Goal: Task Accomplishment & Management: Manage account settings

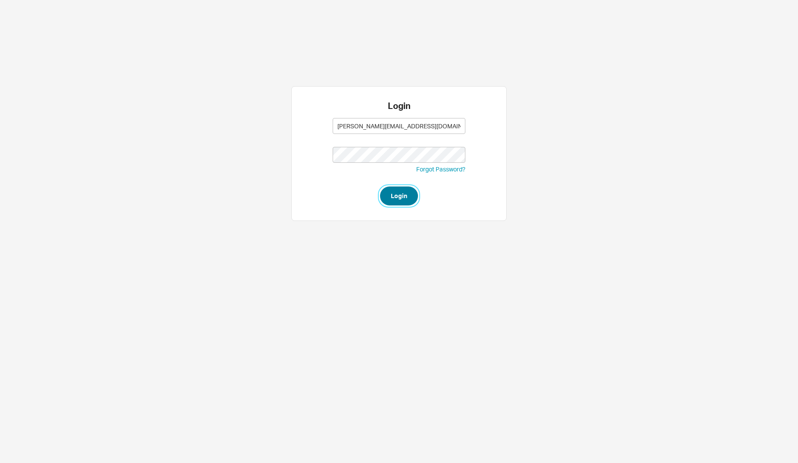
click at [404, 190] on button "Login" at bounding box center [399, 196] width 38 height 19
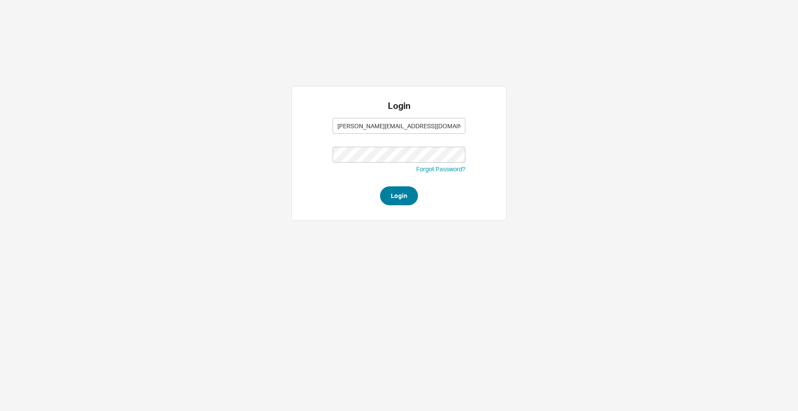
type input "[PERSON_NAME][EMAIL_ADDRESS][DOMAIN_NAME]"
click at [399, 193] on button "Login" at bounding box center [399, 196] width 38 height 19
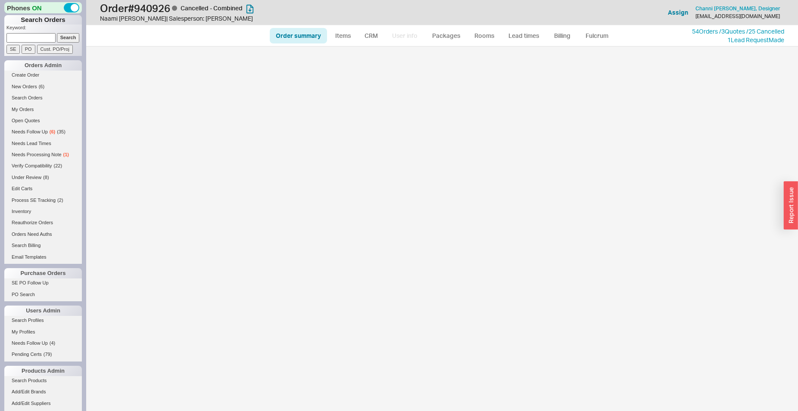
select select "*"
select select "LOW"
select select "3"
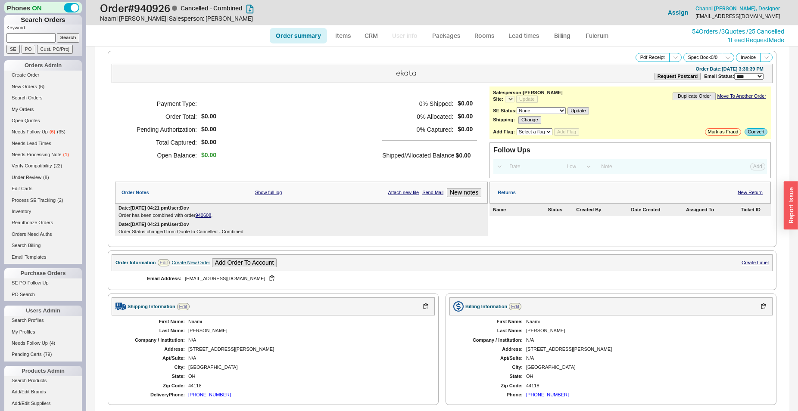
select select "*"
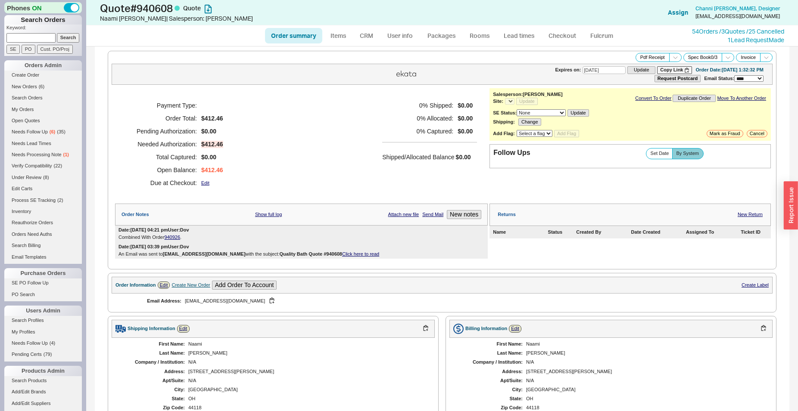
select select "*"
select select "3"
select select "*"
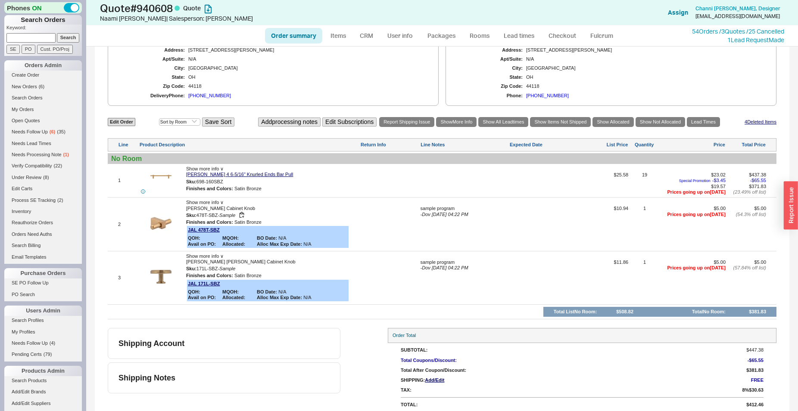
scroll to position [333, 0]
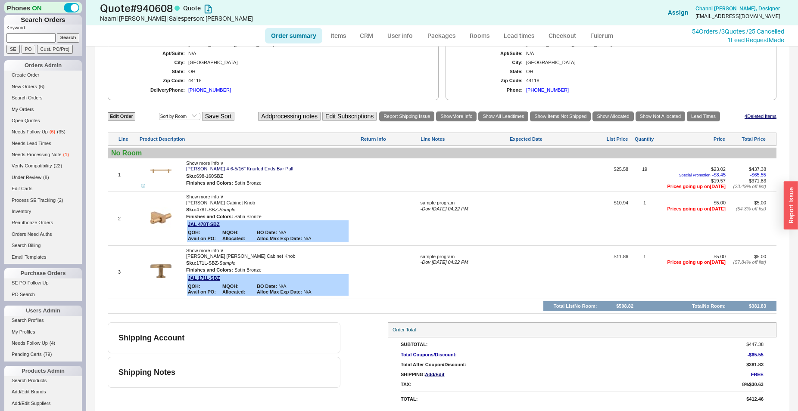
click at [169, 274] on img at bounding box center [160, 271] width 21 height 21
click at [161, 268] on img at bounding box center [160, 271] width 21 height 21
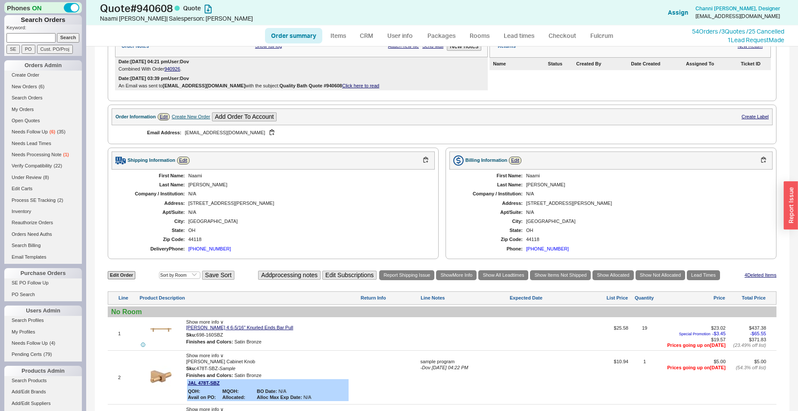
scroll to position [201, 0]
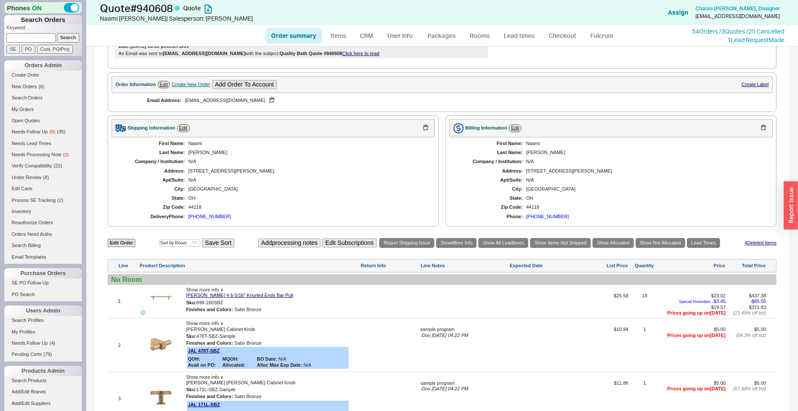
click at [172, 355] on div at bounding box center [160, 344] width 43 height 21
click at [154, 355] on img at bounding box center [160, 344] width 21 height 21
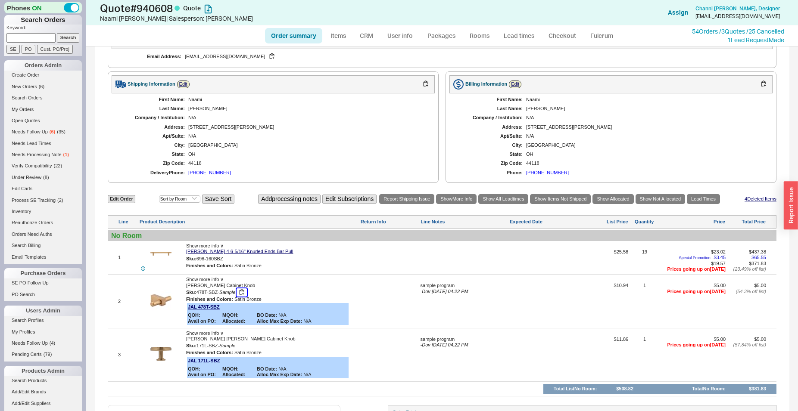
click at [244, 297] on button "button" at bounding box center [241, 293] width 10 height 8
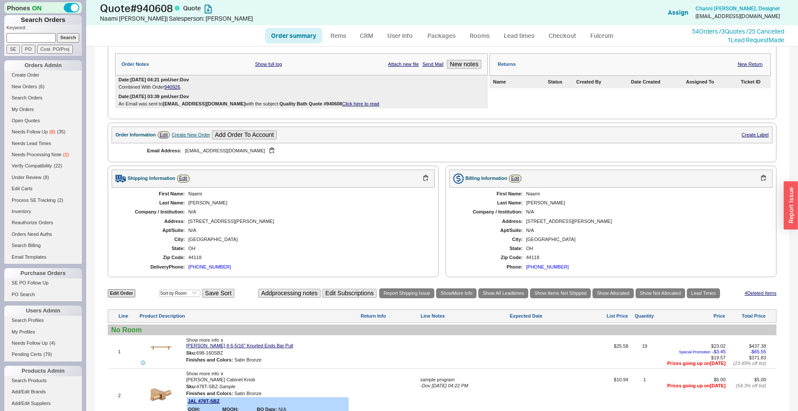
scroll to position [113, 0]
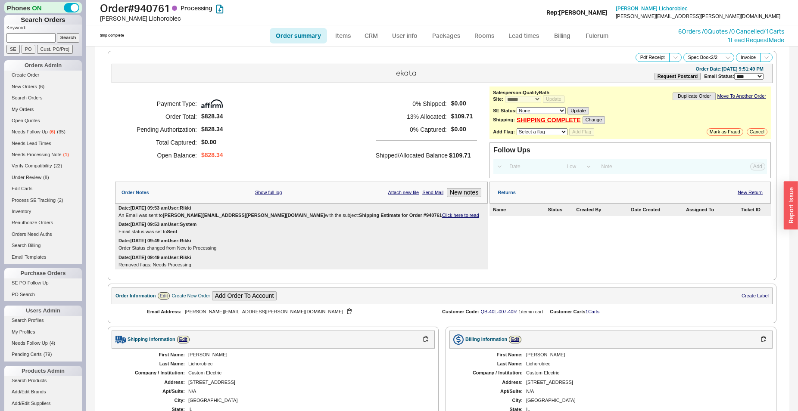
select select "*"
select select "LOW"
select select "3"
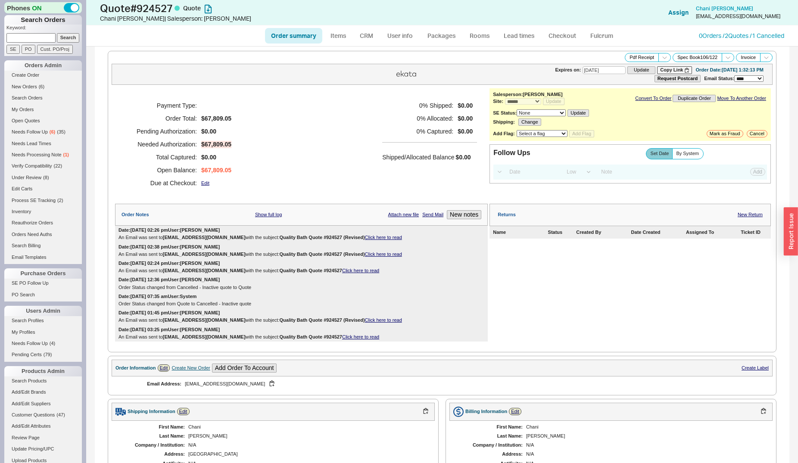
select select "*"
select select "LOW"
select select "3"
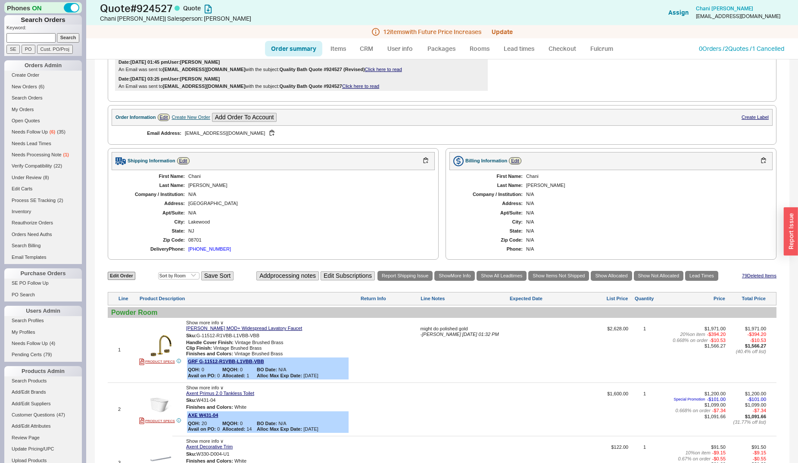
click at [284, 49] on link "Order summary" at bounding box center [293, 49] width 57 height 16
select select "*"
select select "LOW"
select select "3"
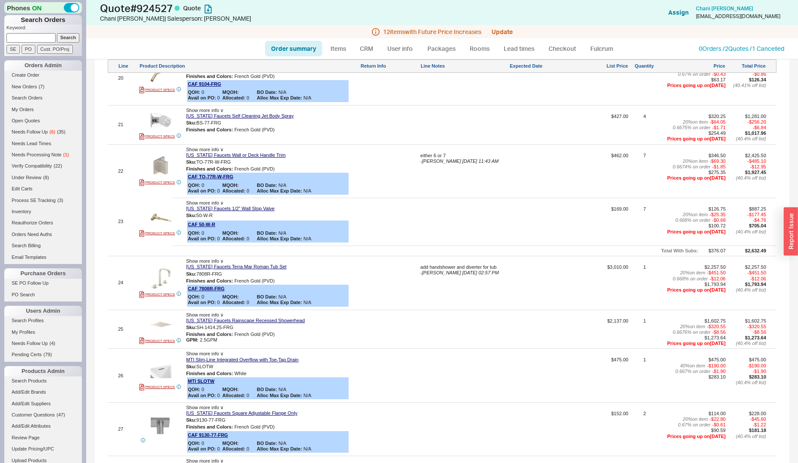
scroll to position [1714, 0]
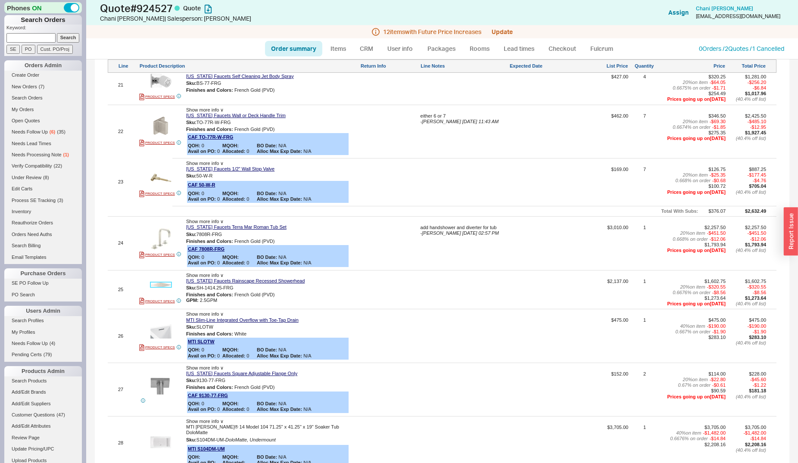
click at [162, 286] on img at bounding box center [160, 284] width 21 height 21
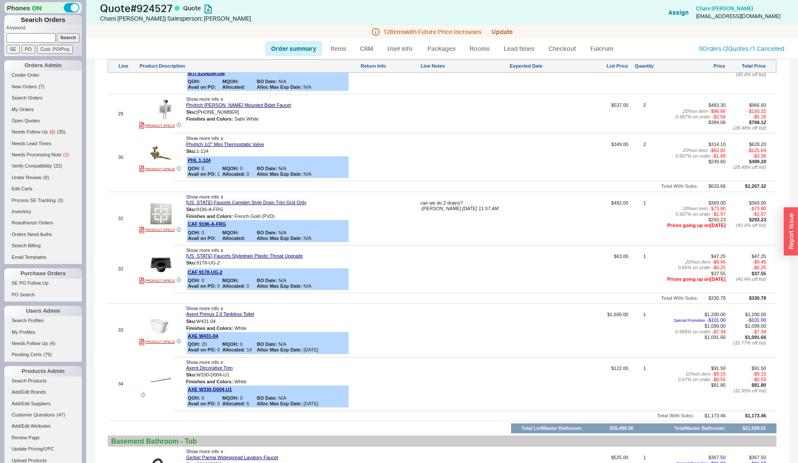
scroll to position [2065, 0]
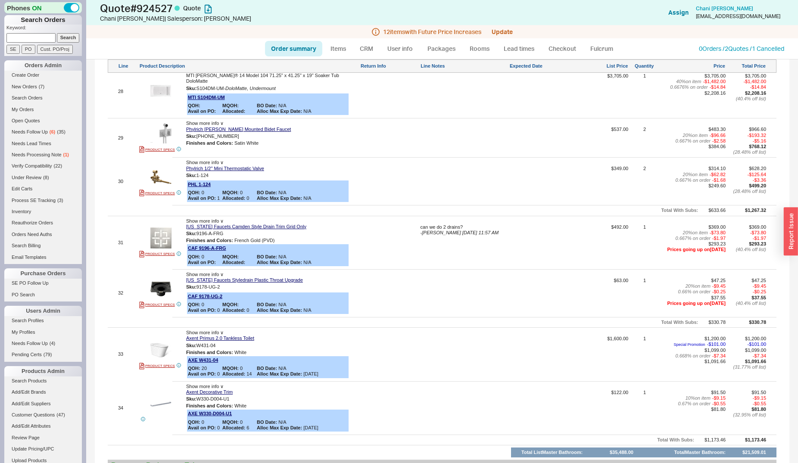
click at [443, 223] on div "31 PRODUCT SPECS Show more info ∨ California Faucets Camden Style Drain Trim Gr…" at bounding box center [442, 242] width 669 height 49
click at [445, 227] on div "can we do 2 drains?" at bounding box center [463, 227] width 87 height 6
click at [449, 228] on textarea "can we do 2 drains?" at bounding box center [463, 231] width 87 height 14
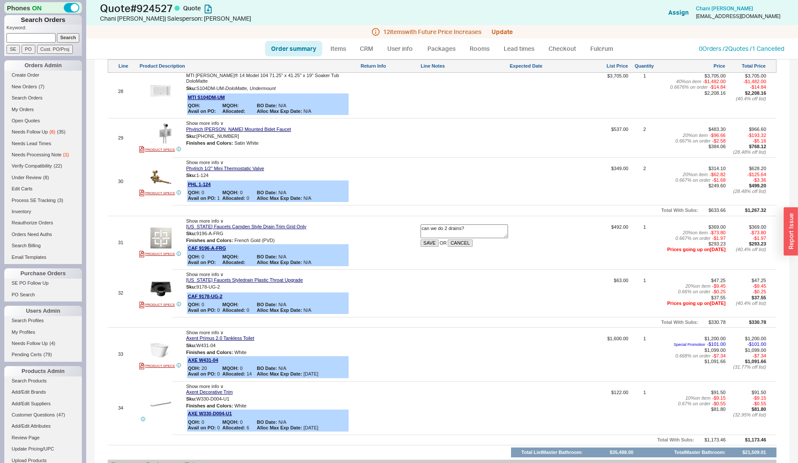
click at [449, 228] on textarea "can we do 2 drains?" at bounding box center [463, 231] width 87 height 14
drag, startPoint x: 472, startPoint y: 227, endPoint x: 420, endPoint y: 230, distance: 52.2
click at [420, 230] on textarea "can we do 2 drains?" at bounding box center [463, 231] width 87 height 14
type textarea "\"
click at [435, 242] on button "SAVE" at bounding box center [429, 242] width 19 height 7
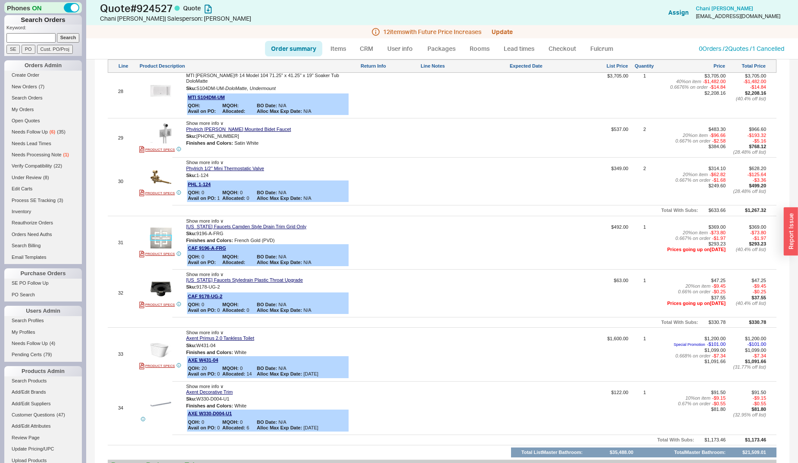
click at [160, 235] on img at bounding box center [160, 237] width 21 height 21
click at [164, 133] on img at bounding box center [160, 133] width 21 height 21
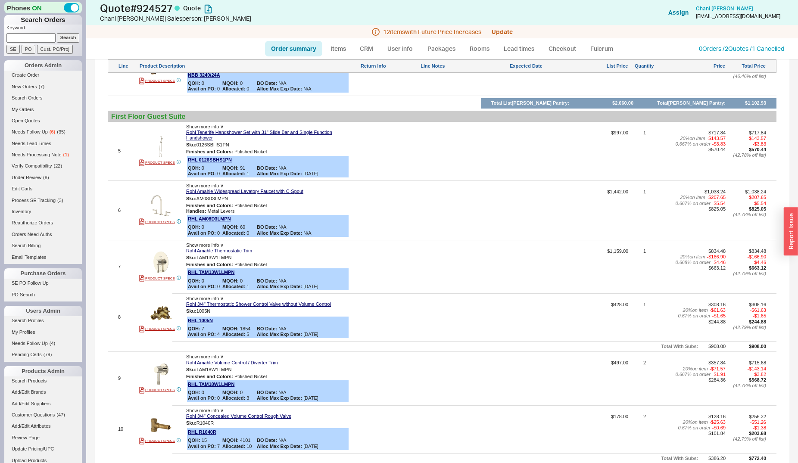
scroll to position [483, 0]
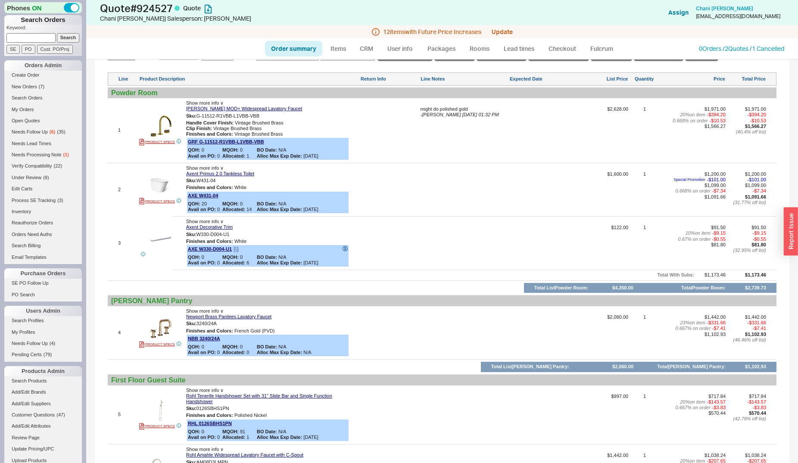
click at [202, 251] on b "AXE W330-D004-U1" at bounding box center [210, 249] width 44 height 6
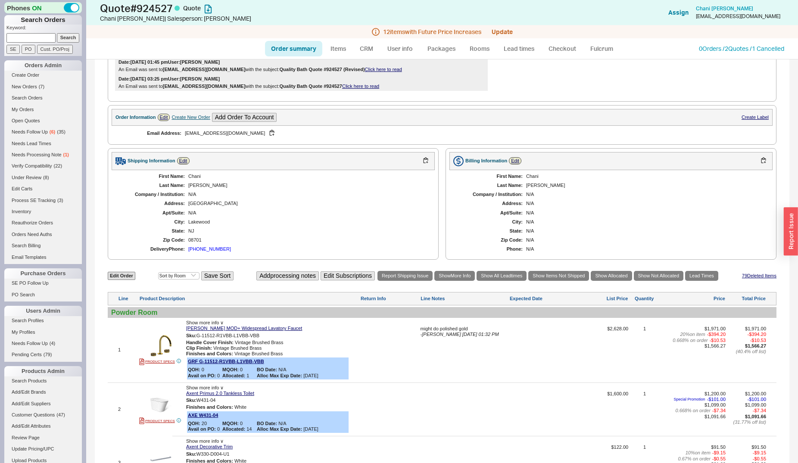
click at [202, 251] on div "646-852-7901" at bounding box center [209, 249] width 43 height 6
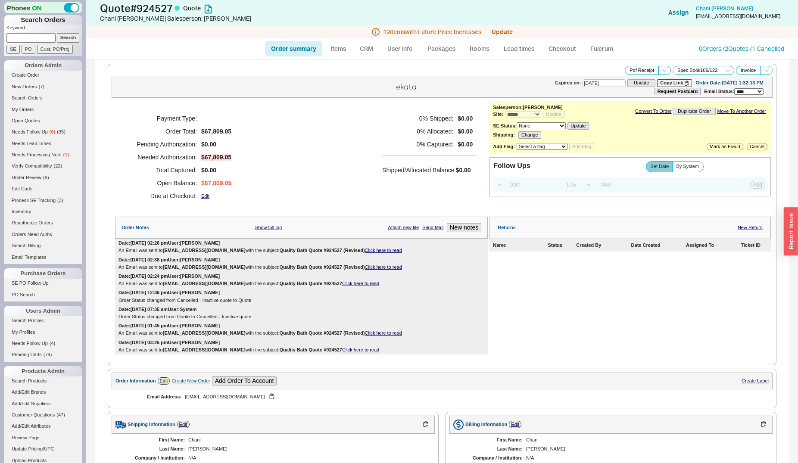
scroll to position [0, 0]
click at [538, 186] on input at bounding box center [531, 185] width 55 height 12
click at [380, 300] on div "Order Status changed from Cancelled - Inactive quote to Quote" at bounding box center [301, 301] width 366 height 6
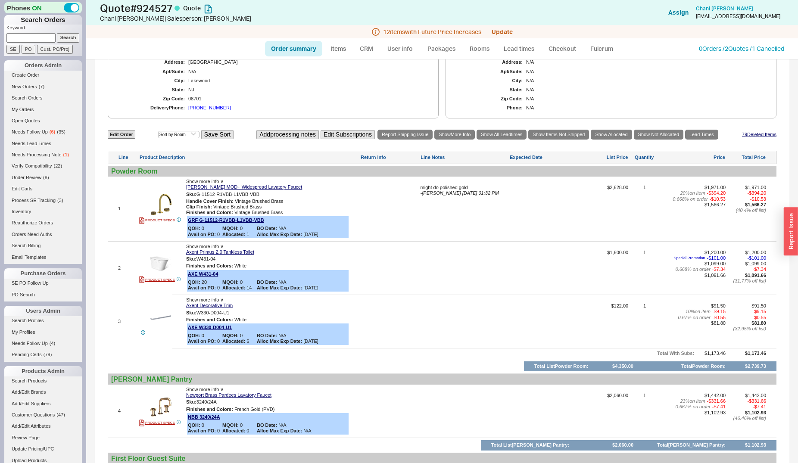
scroll to position [395, 0]
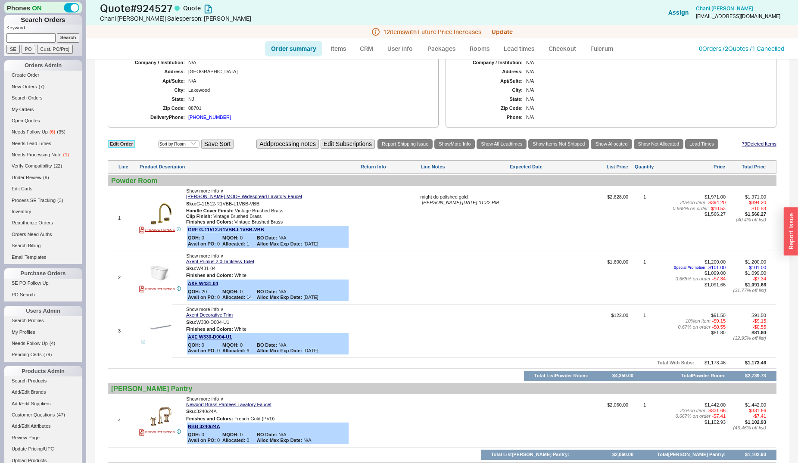
click at [124, 146] on link "Edit Order" at bounding box center [122, 144] width 28 height 8
select select "3"
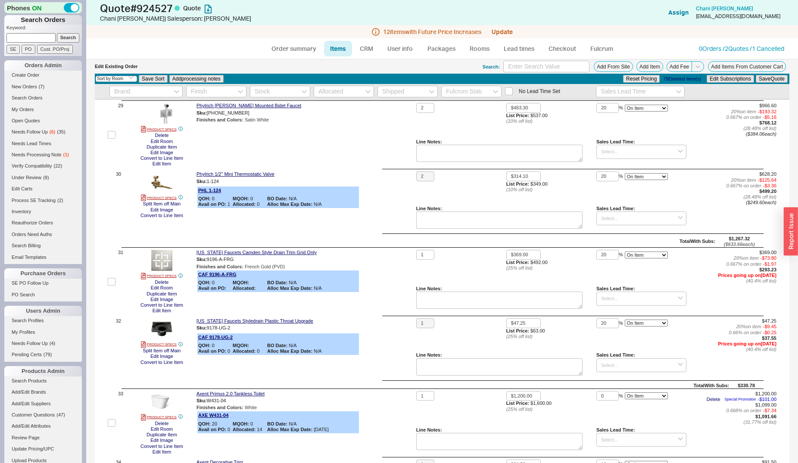
scroll to position [2109, 0]
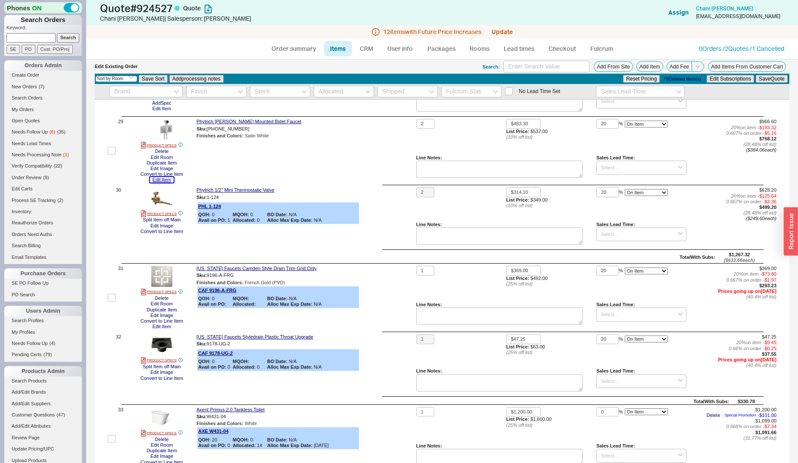
click at [159, 178] on button "Edit Item" at bounding box center [162, 180] width 24 height 6
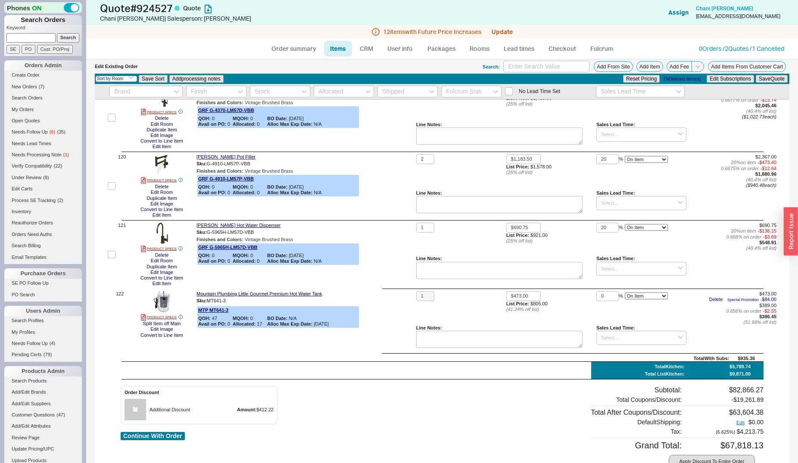
scroll to position [8611, 0]
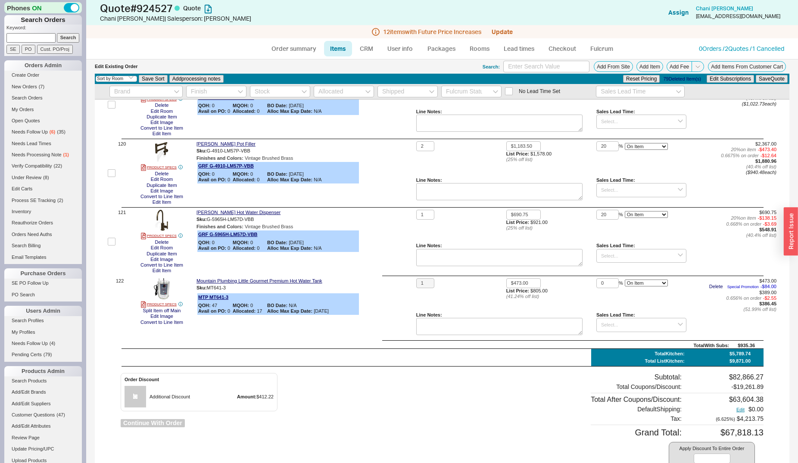
click at [176, 419] on button "Continue With Order" at bounding box center [153, 423] width 64 height 8
select select "*"
select select "LOW"
select select "3"
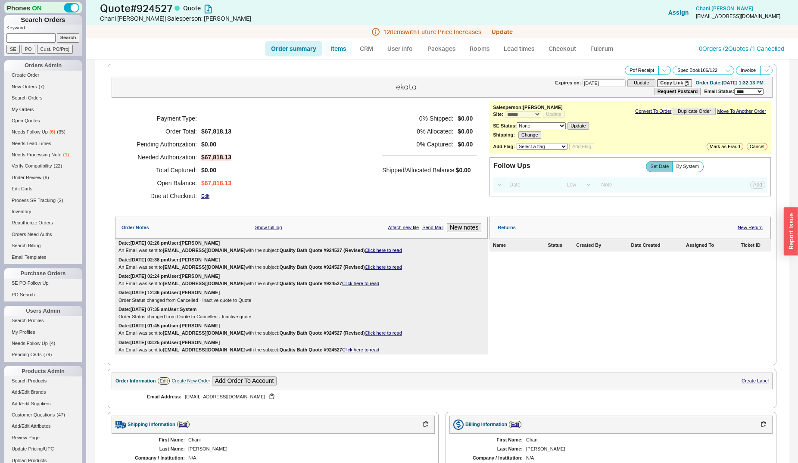
click at [339, 51] on link "Items" at bounding box center [338, 49] width 28 height 16
select select "3"
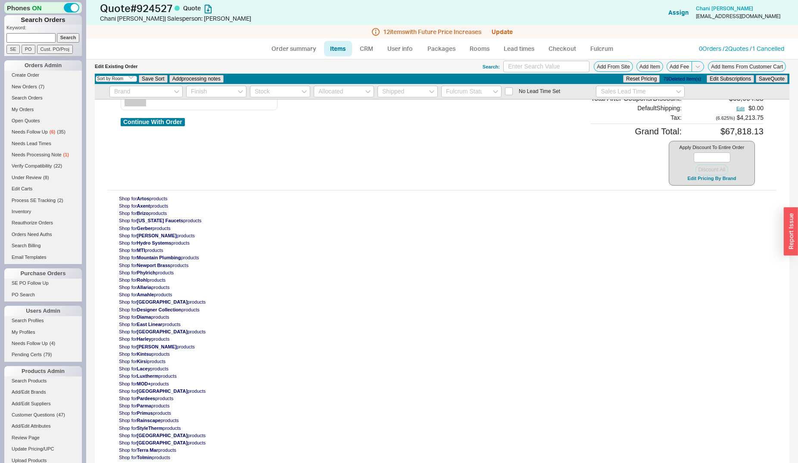
scroll to position [8737, 0]
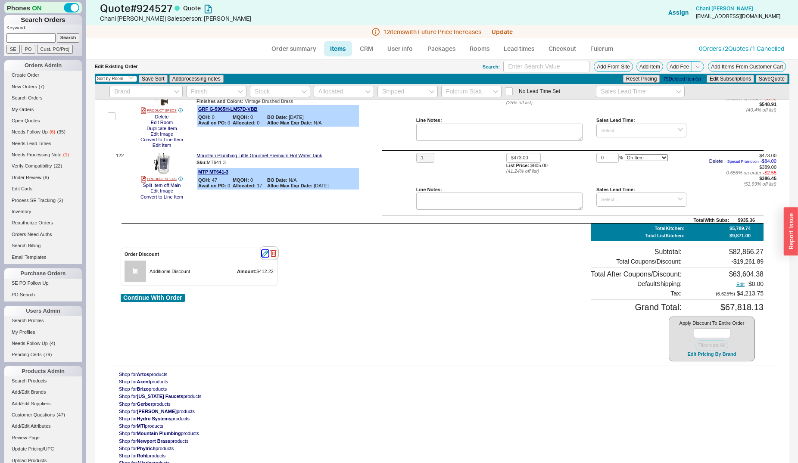
click at [267, 250] on icon "button" at bounding box center [265, 253] width 6 height 6
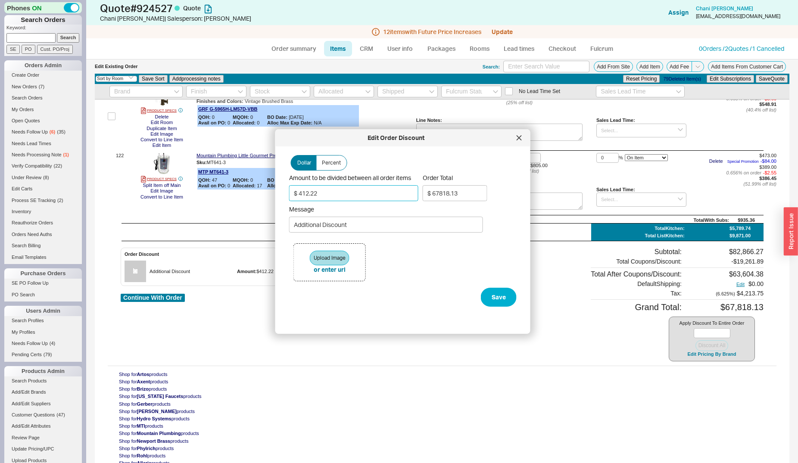
drag, startPoint x: 320, startPoint y: 193, endPoint x: 298, endPoint y: 193, distance: 22.8
click at [298, 193] on input "$ 412.22" at bounding box center [353, 193] width 129 height 16
type input "$ 4"
type input "$ 68253.43"
type input "$ 45"
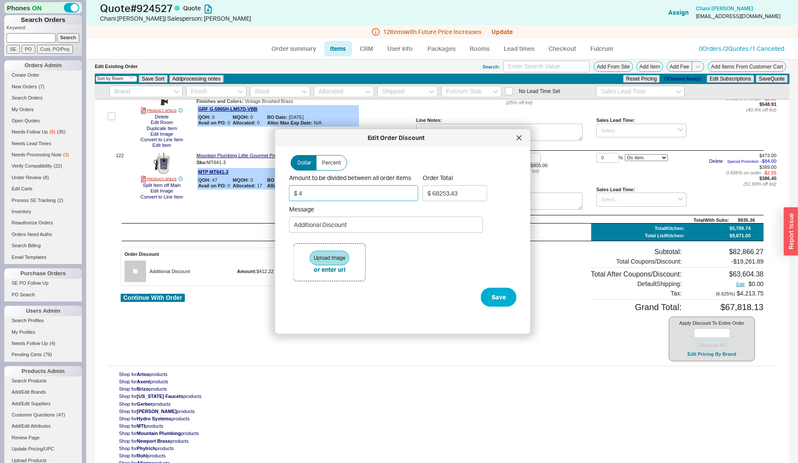
type input "$ 68209.72"
type input "$ 450"
type input "$ 67777.89"
type input "$ 450"
click at [486, 299] on button "Save" at bounding box center [499, 297] width 36 height 19
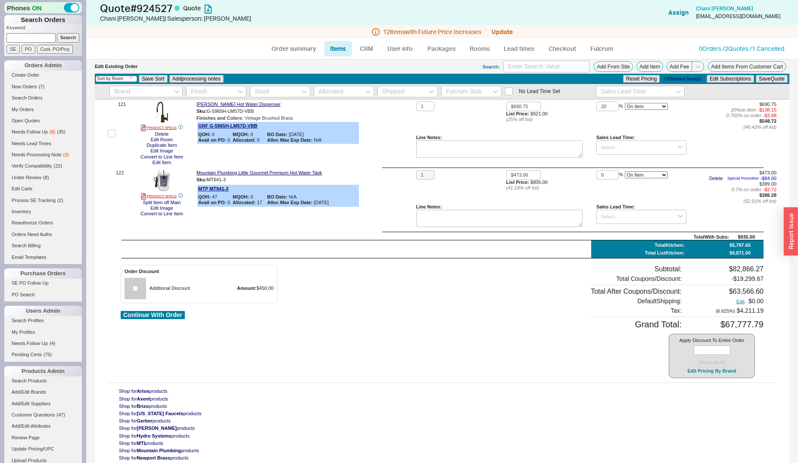
scroll to position [8754, 0]
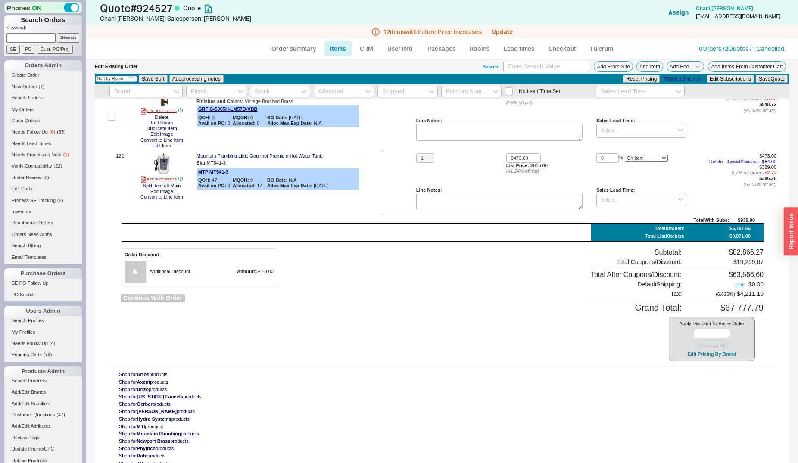
click at [179, 294] on button "Continue With Order" at bounding box center [153, 298] width 64 height 8
select select "*"
select select "LOW"
select select "3"
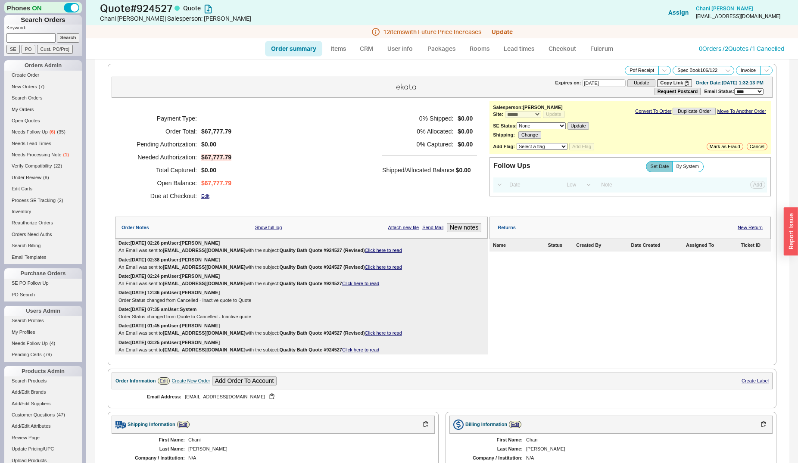
click at [32, 40] on input at bounding box center [30, 37] width 49 height 9
type input "s"
type input "940291"
click at [57, 33] on input "Search" at bounding box center [68, 37] width 23 height 9
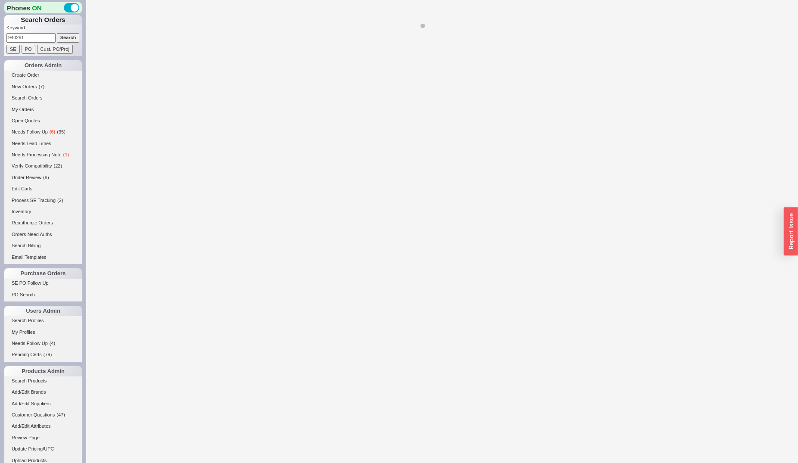
select select "*"
select select "3"
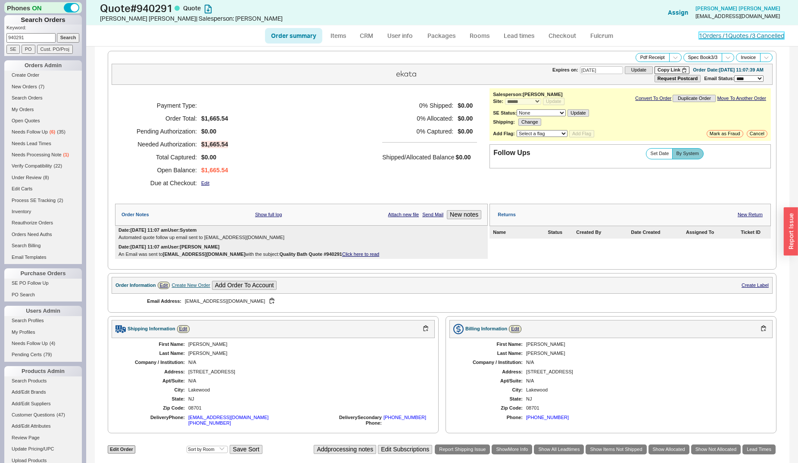
click at [716, 33] on link "1 Orders / 1 Quotes / 3 Cancelled" at bounding box center [741, 35] width 85 height 7
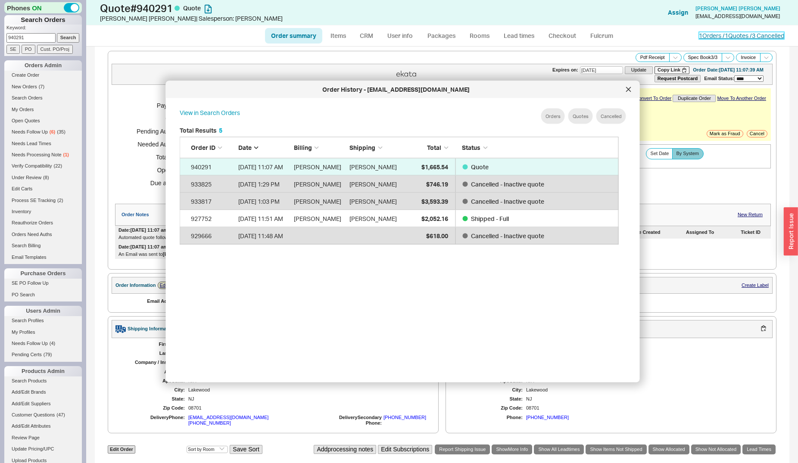
scroll to position [256, 445]
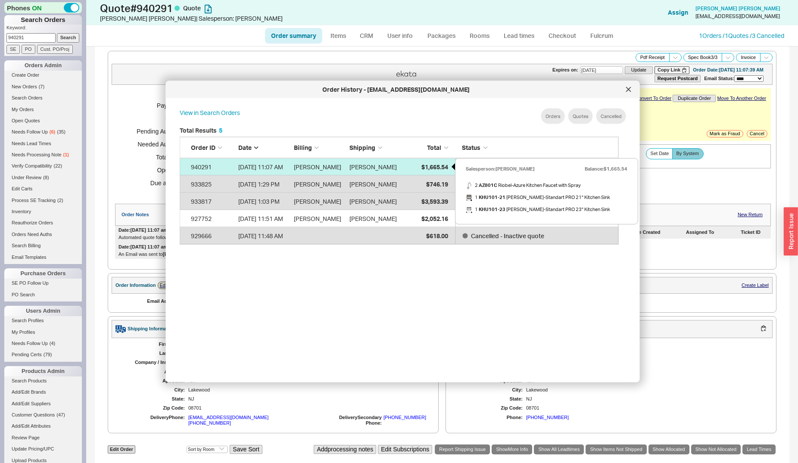
click at [425, 165] on span "$1,665.54" at bounding box center [434, 166] width 27 height 7
select select "*"
select select "3"
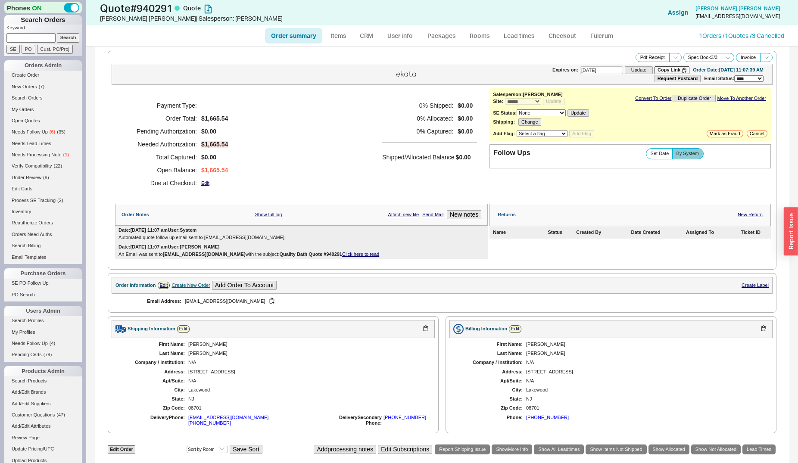
scroll to position [264, 0]
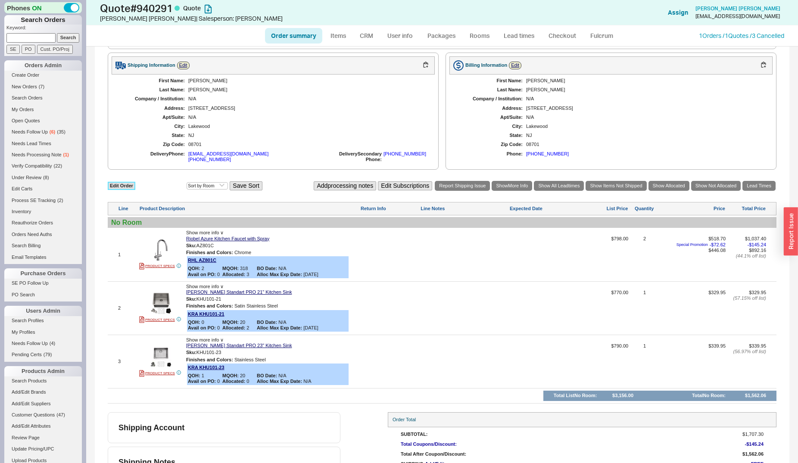
click at [126, 182] on link "Edit Order" at bounding box center [122, 186] width 28 height 8
select select "3"
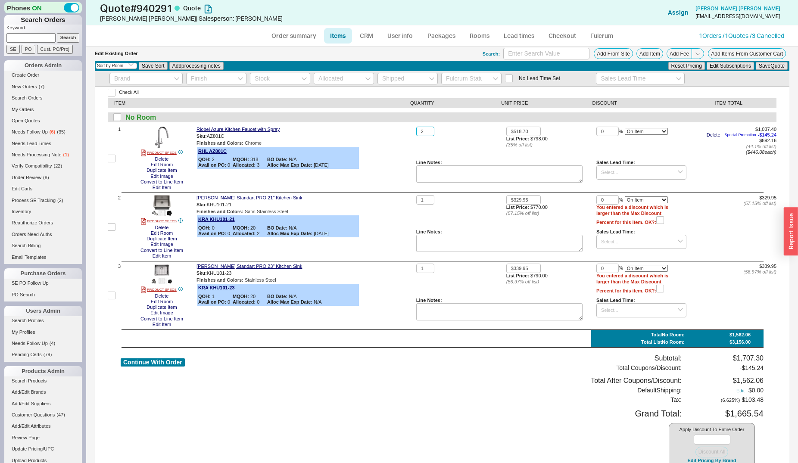
click at [418, 132] on input "2" at bounding box center [425, 132] width 18 height 10
type input "3"
click at [756, 62] on button "Save Quote" at bounding box center [772, 66] width 32 height 8
click at [174, 363] on button "Continue With Order" at bounding box center [153, 362] width 64 height 8
select select "*"
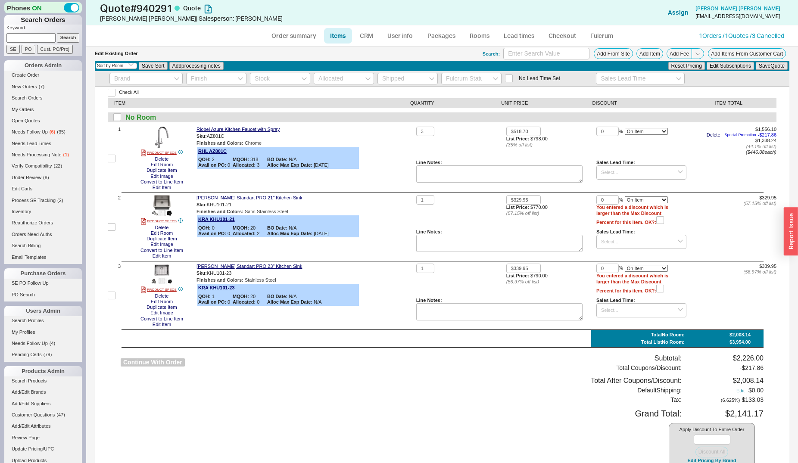
select select "*"
select select "3"
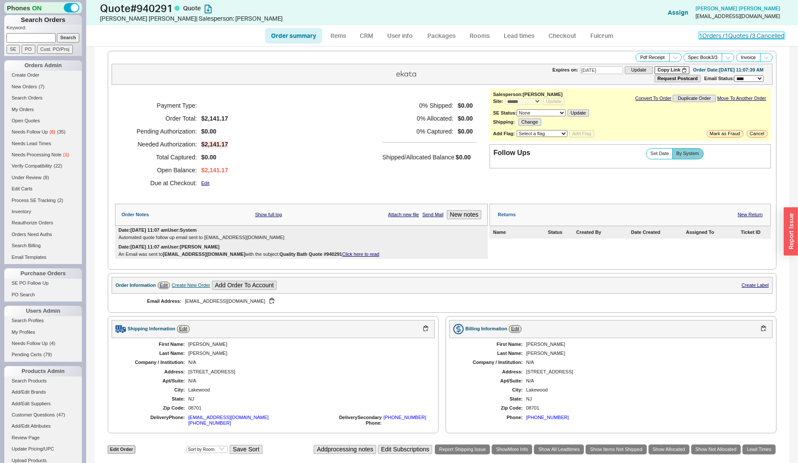
click at [708, 36] on link "1 Orders / 1 Quotes / 3 Cancelled" at bounding box center [741, 35] width 85 height 7
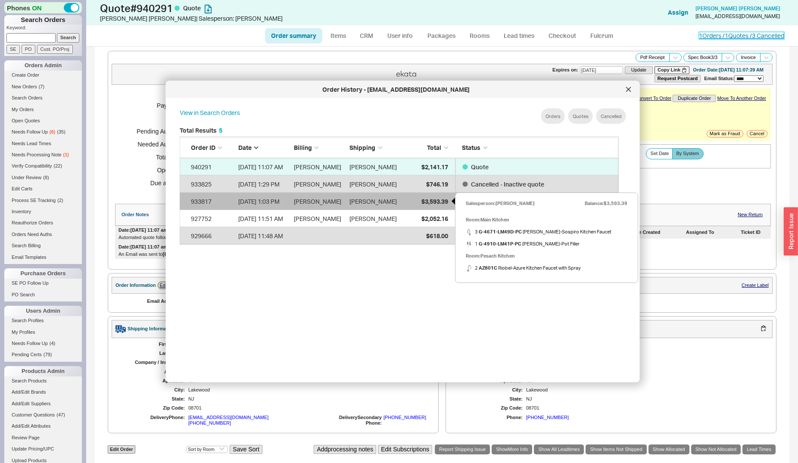
scroll to position [256, 445]
click at [423, 204] on span "$3,593.39" at bounding box center [434, 200] width 27 height 7
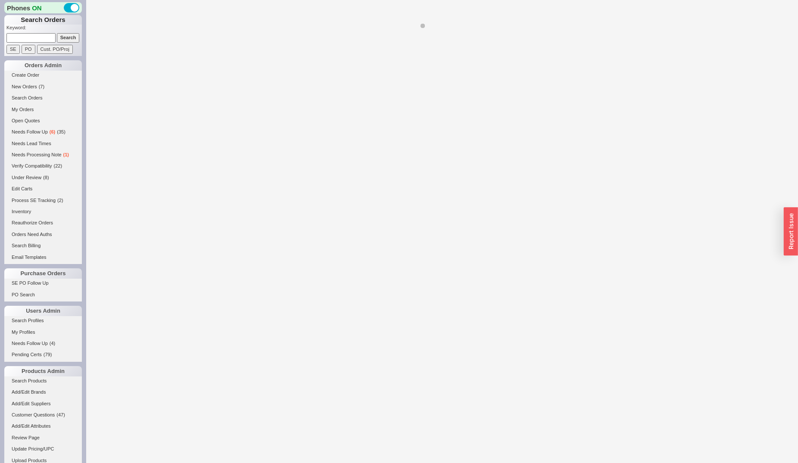
select select "*"
select select "LOW"
select select "3"
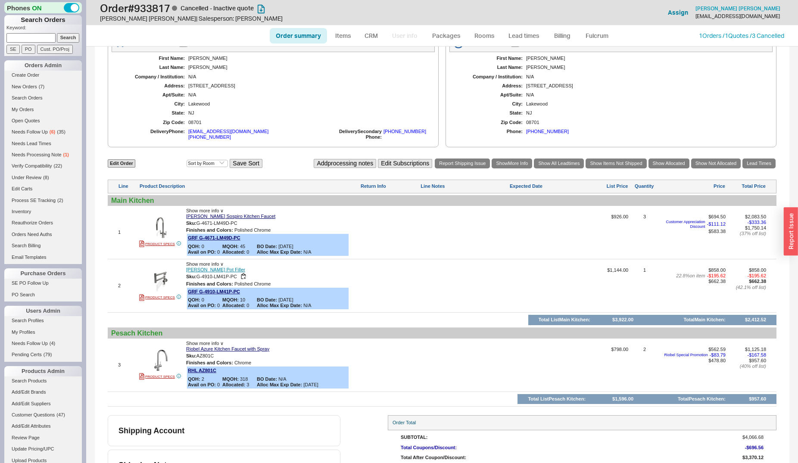
scroll to position [300, 0]
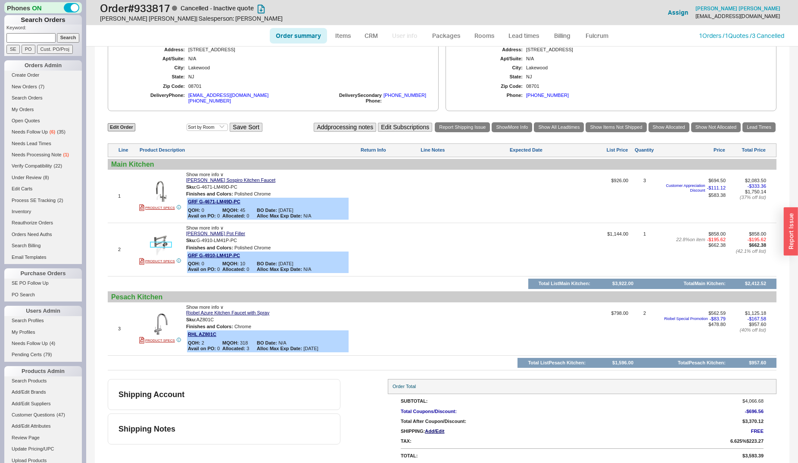
click at [160, 235] on img at bounding box center [160, 245] width 21 height 21
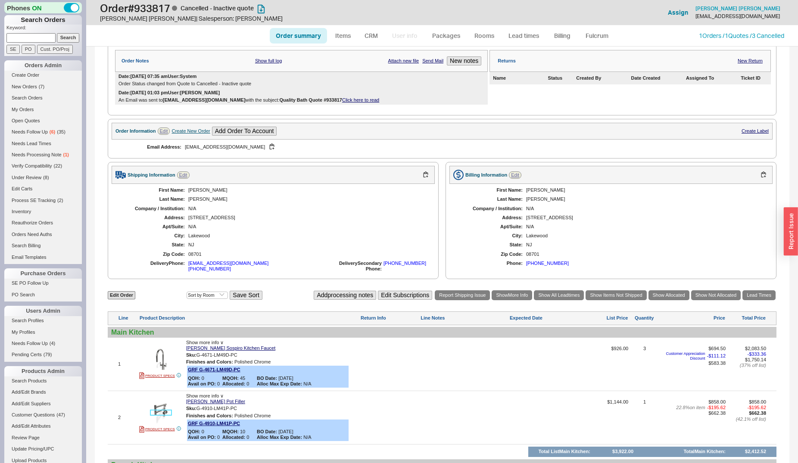
scroll to position [264, 0]
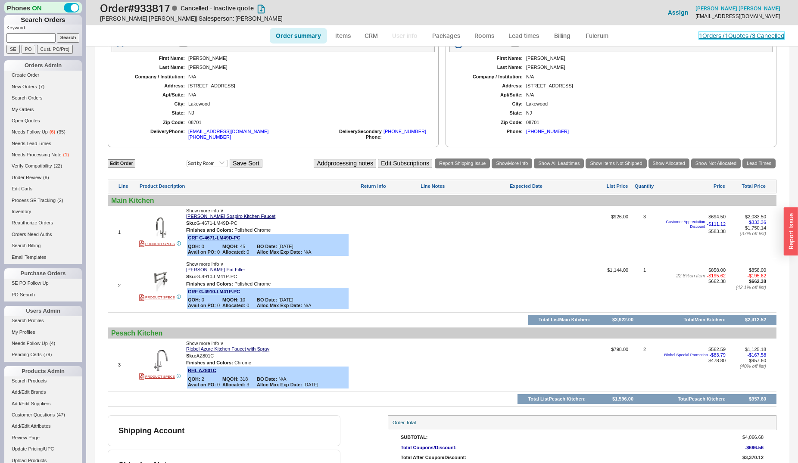
click at [701, 34] on link "1 Orders / 1 Quotes / 3 Cancelled" at bounding box center [741, 35] width 85 height 7
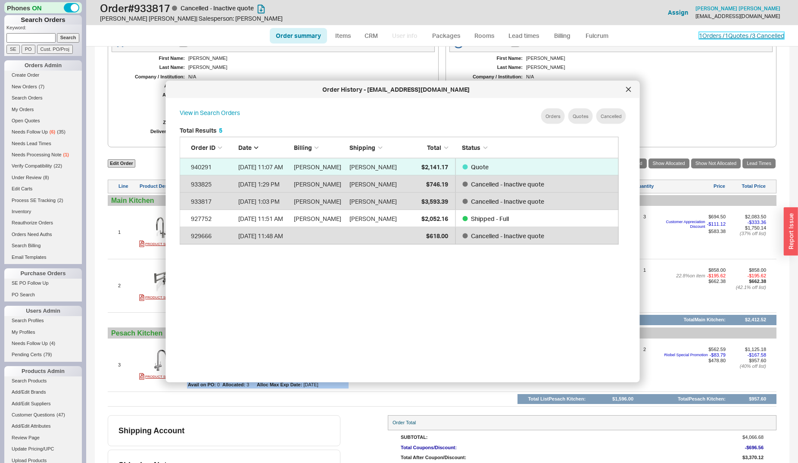
scroll to position [256, 445]
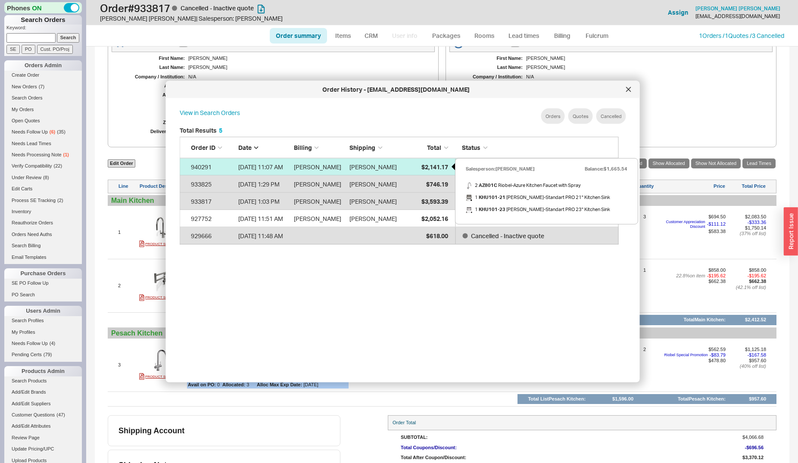
click at [417, 162] on div "$2,141.17" at bounding box center [426, 166] width 43 height 17
select select "*"
select select "3"
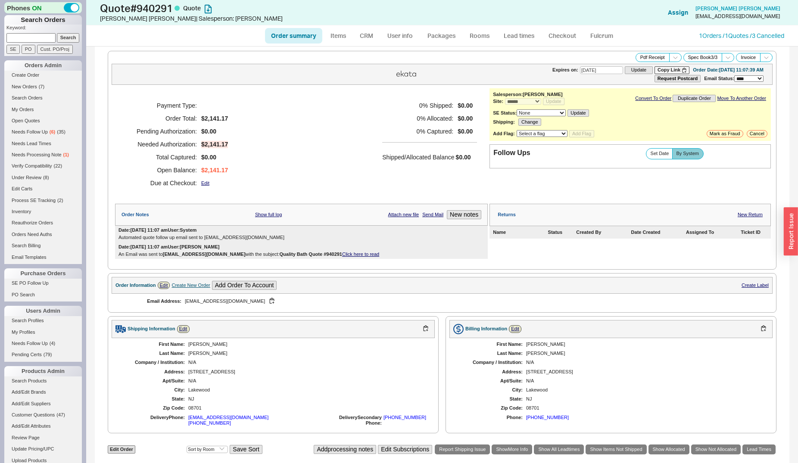
scroll to position [295, 0]
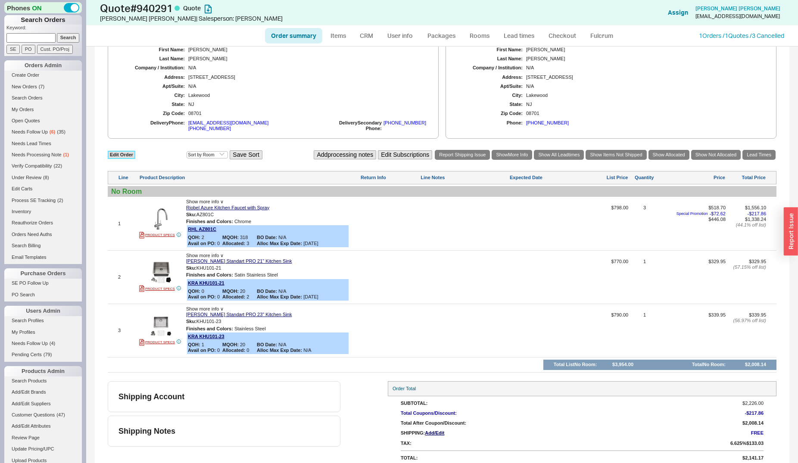
click at [122, 151] on link "Edit Order" at bounding box center [122, 155] width 28 height 8
select select "3"
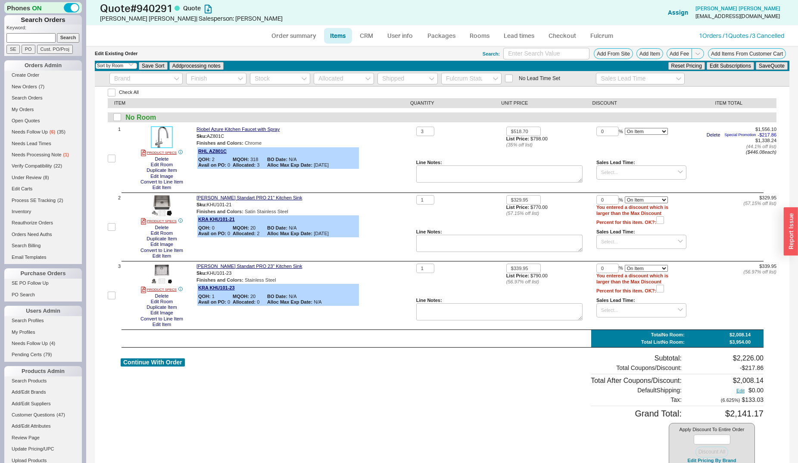
click at [159, 138] on img at bounding box center [161, 137] width 21 height 21
click at [160, 201] on img at bounding box center [161, 205] width 21 height 21
click at [162, 219] on link "PRODUCT SPECS" at bounding box center [159, 221] width 36 height 7
click at [168, 289] on link "PRODUCT SPECS" at bounding box center [159, 289] width 36 height 7
drag, startPoint x: 420, startPoint y: 133, endPoint x: 412, endPoint y: 133, distance: 8.6
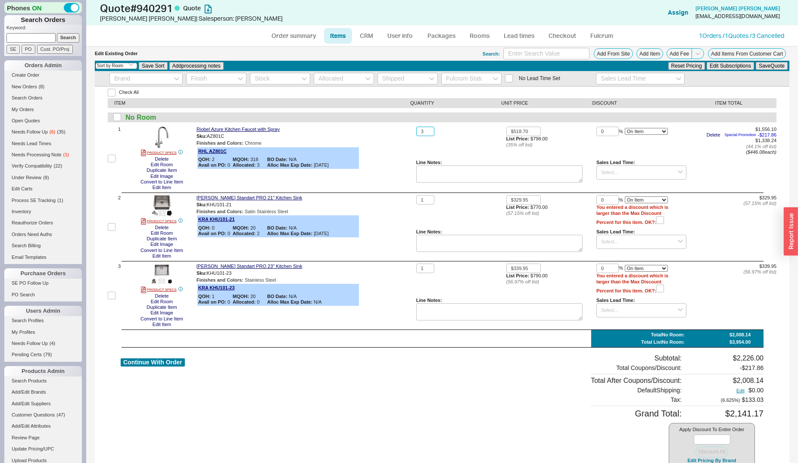
click at [416, 133] on input "3" at bounding box center [425, 132] width 18 height 10
click at [617, 50] on button "Add From Site" at bounding box center [613, 53] width 39 height 11
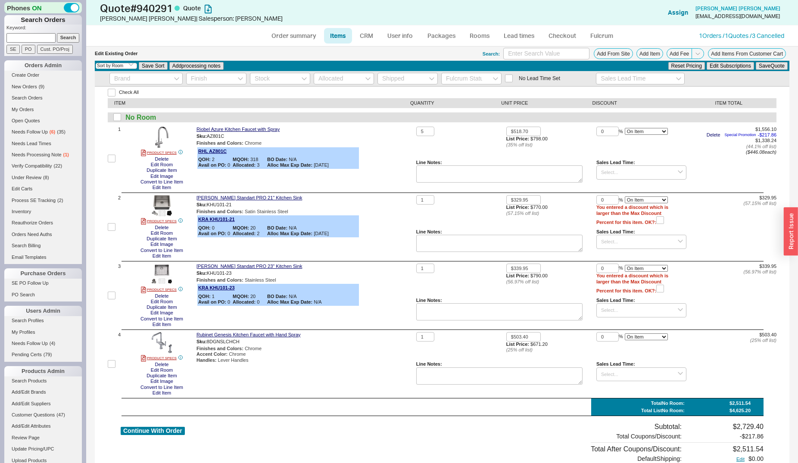
type input "3"
click at [602, 56] on button "Add From Site" at bounding box center [613, 53] width 39 height 11
click at [157, 432] on button "Continue With Order" at bounding box center [153, 431] width 64 height 8
select select "*"
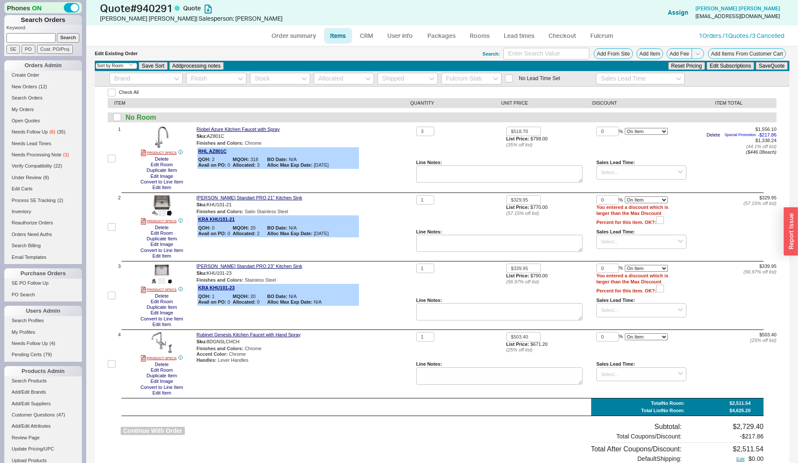
select select "3"
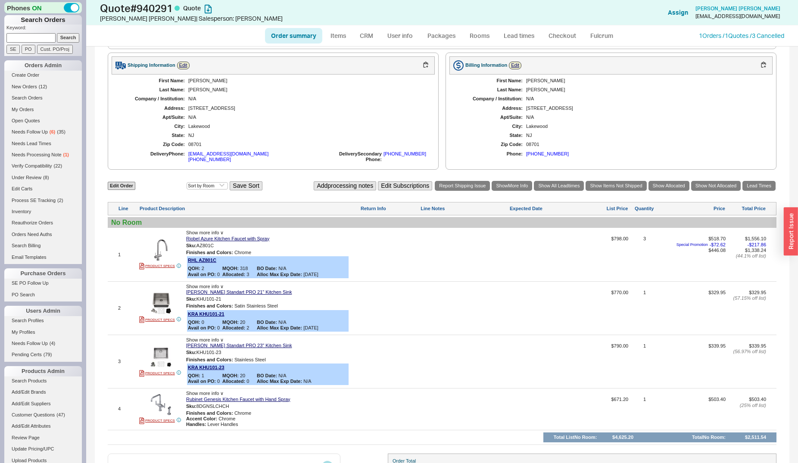
scroll to position [336, 0]
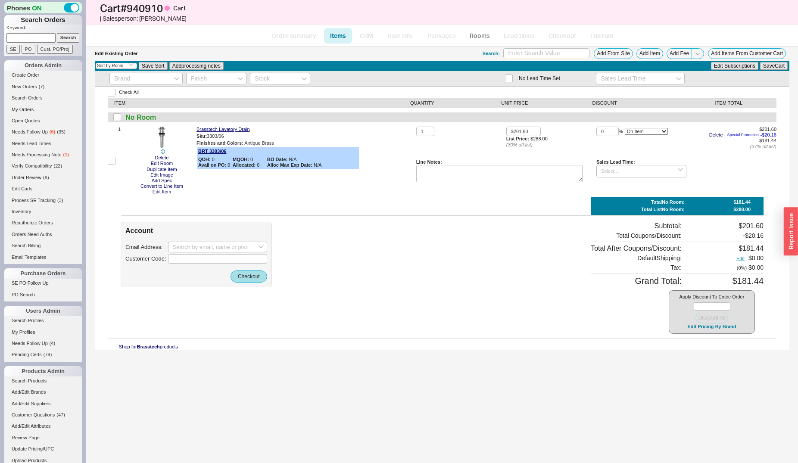
select select "3"
click at [37, 41] on input at bounding box center [30, 37] width 49 height 9
click at [57, 33] on input "Search" at bounding box center [68, 37] width 23 height 9
type input "menucha@[PERSON_NAME]"
click at [57, 33] on input "Search" at bounding box center [68, 37] width 23 height 9
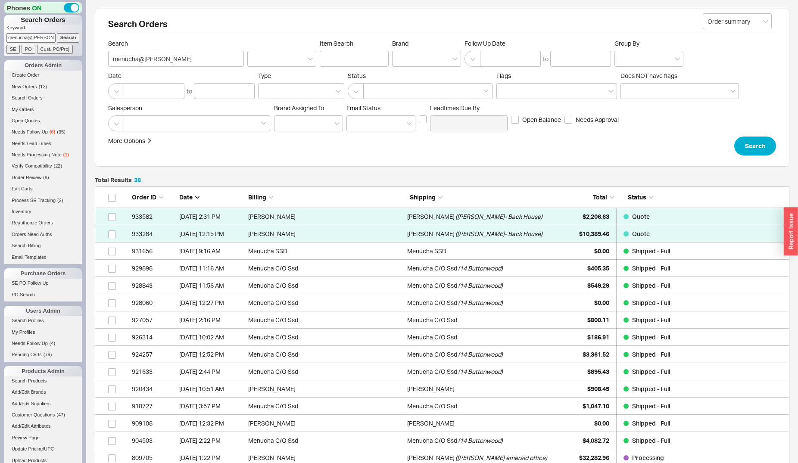
scroll to position [8, 8]
click at [29, 75] on link "Create Order" at bounding box center [43, 75] width 78 height 9
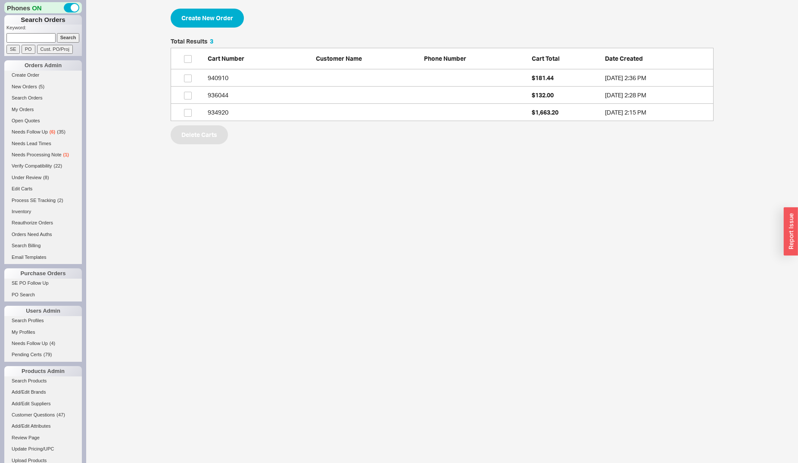
scroll to position [75, 535]
click at [220, 22] on button "Create New Order" at bounding box center [207, 18] width 73 height 19
select select "3"
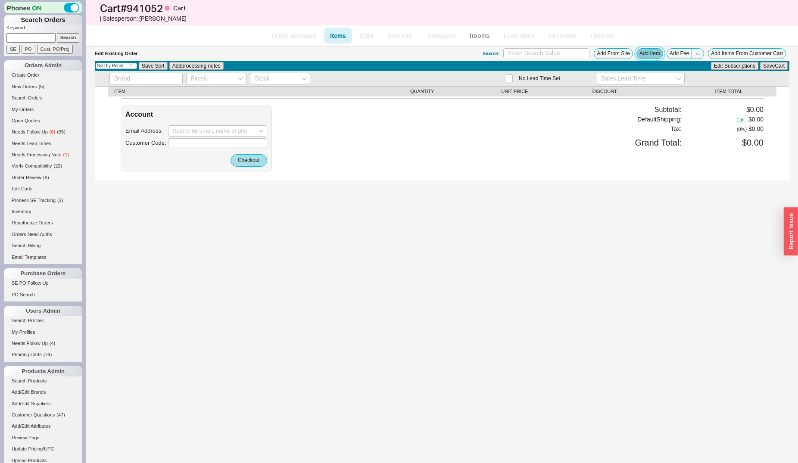
click at [648, 55] on button "Add Item" at bounding box center [649, 53] width 27 height 11
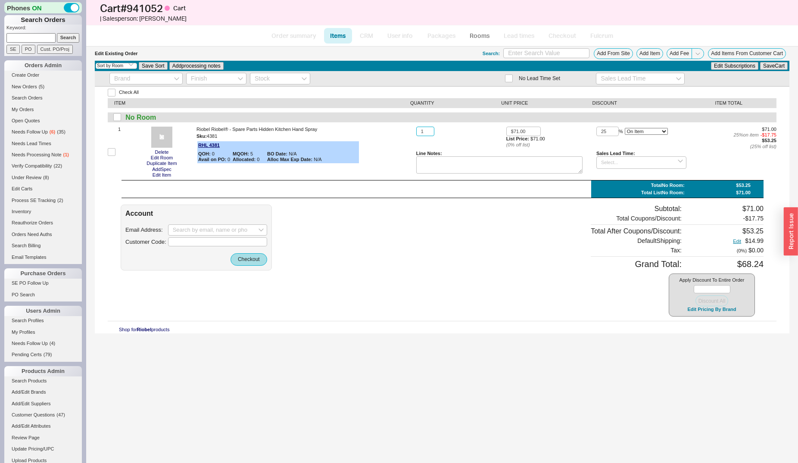
drag, startPoint x: 425, startPoint y: 130, endPoint x: 418, endPoint y: 130, distance: 6.5
click at [418, 130] on input "1" at bounding box center [425, 132] width 18 height 10
type input "2"
click at [760, 62] on button "Save Cart" at bounding box center [774, 66] width 28 height 8
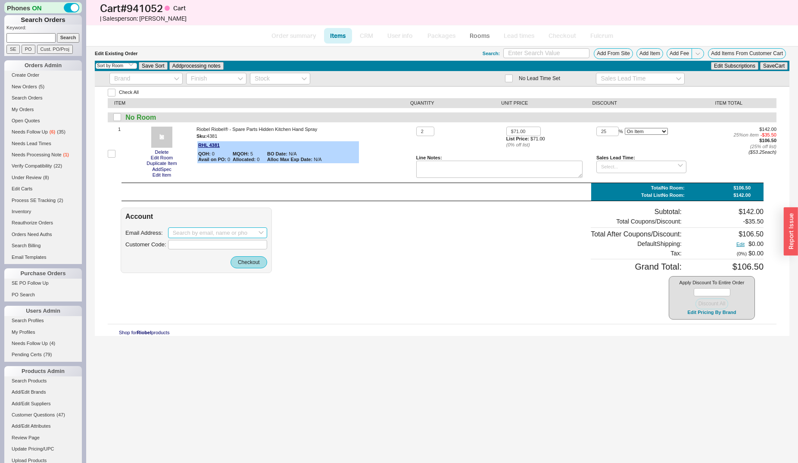
click at [202, 232] on input at bounding box center [217, 232] width 99 height 11
click at [198, 258] on div "[PERSON_NAME]" at bounding box center [218, 261] width 90 height 7
type input "[EMAIL_ADDRESS][DOMAIN_NAME]"
click at [237, 259] on button "Checkout" at bounding box center [248, 262] width 37 height 12
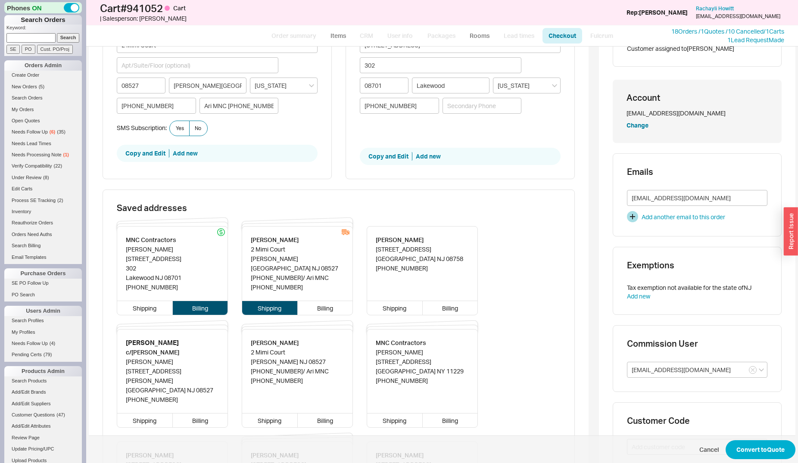
scroll to position [339, 0]
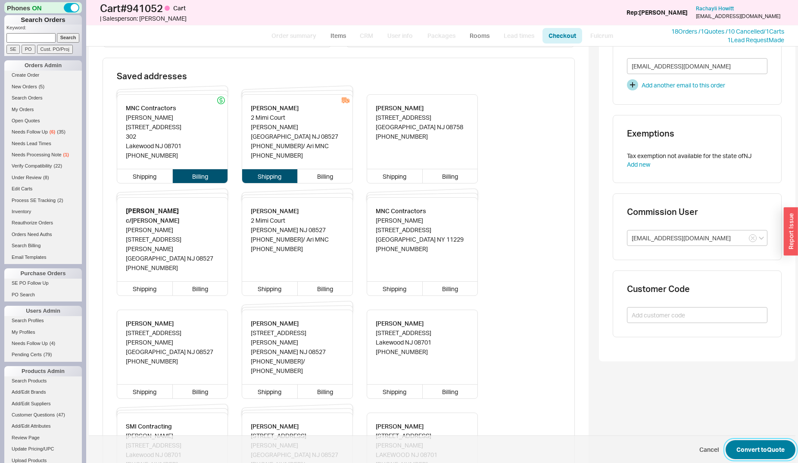
click at [746, 445] on button "Convert to Quote" at bounding box center [760, 449] width 70 height 19
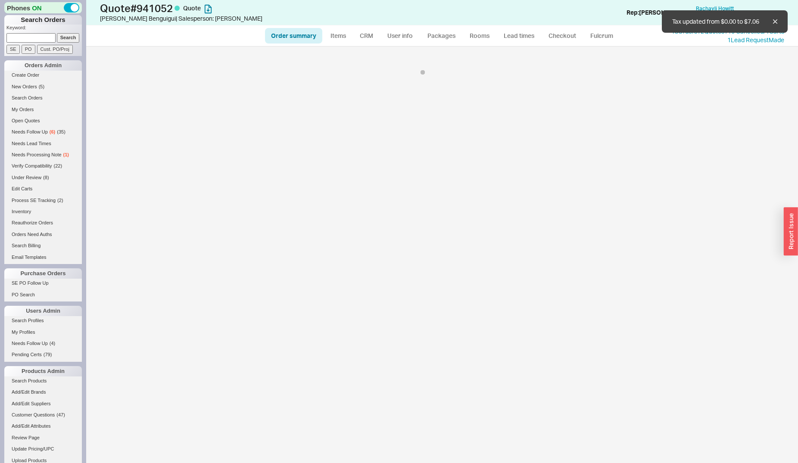
select select "*"
select select "3"
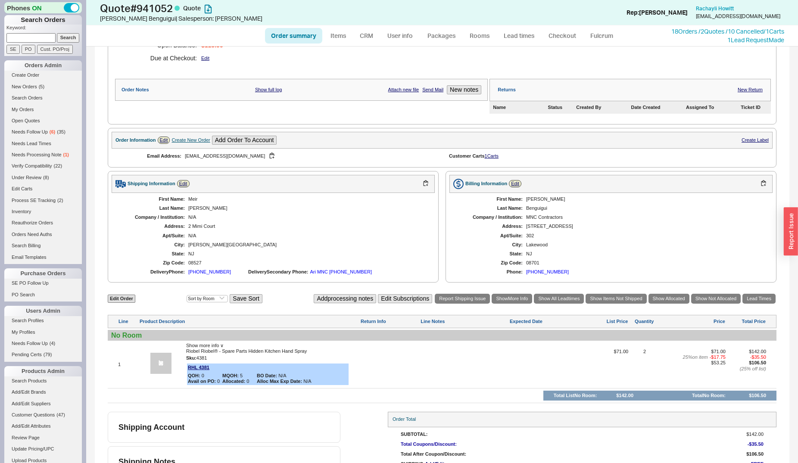
scroll to position [162, 0]
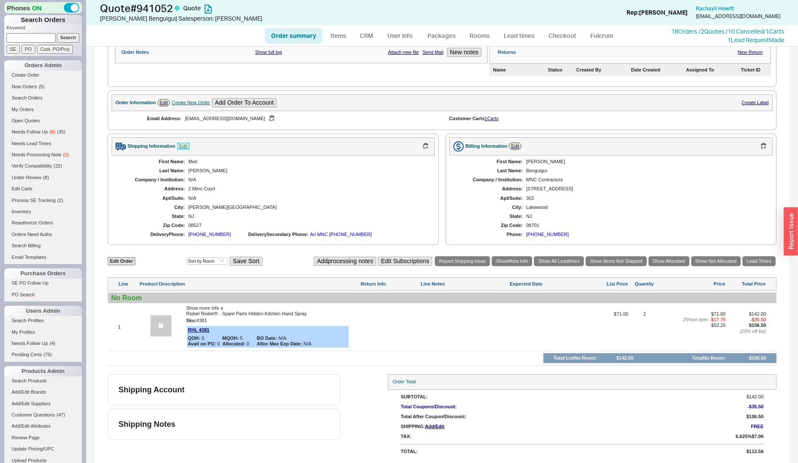
click at [184, 144] on link "Edit" at bounding box center [183, 146] width 12 height 7
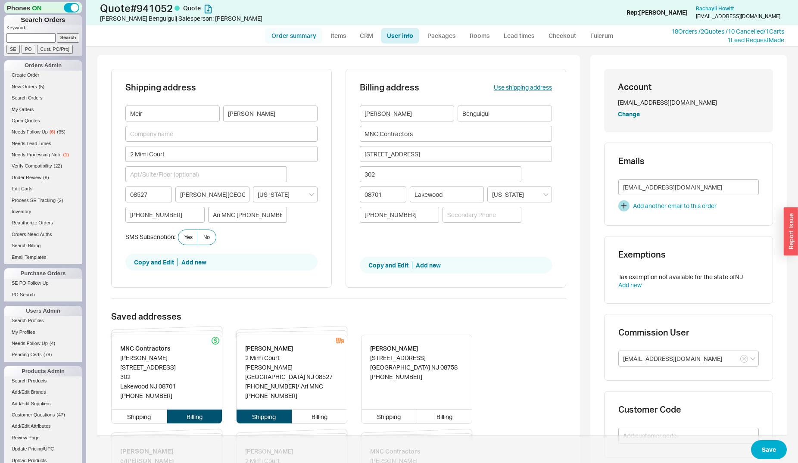
click at [299, 39] on link "Order summary" at bounding box center [293, 36] width 57 height 16
select select "*"
select select "3"
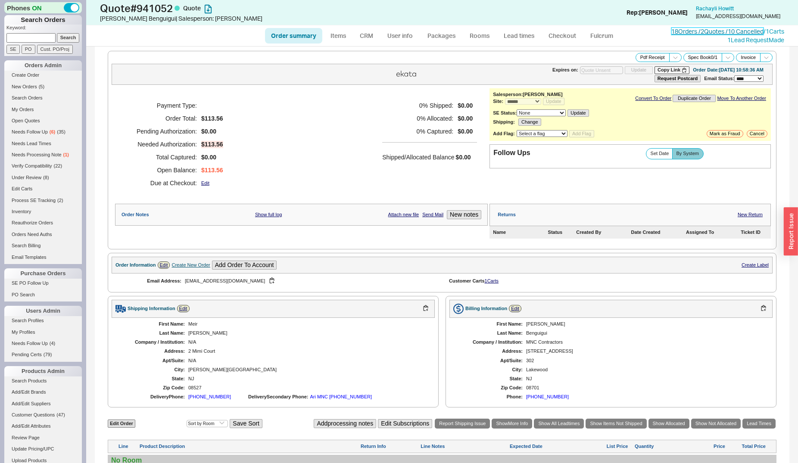
click at [709, 32] on link "18 Orders / 2 Quotes / 10 Cancelled" at bounding box center [717, 31] width 92 height 7
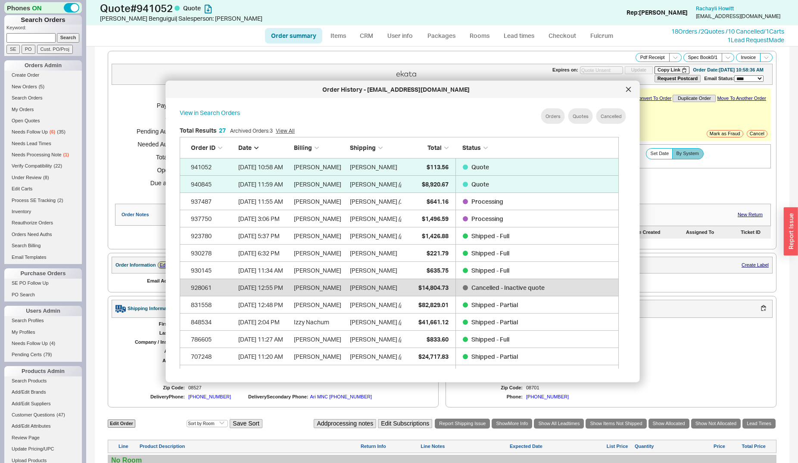
click at [36, 39] on input at bounding box center [30, 37] width 49 height 9
type input "[PERSON_NAME]"
click at [57, 33] on input "Search" at bounding box center [68, 37] width 23 height 9
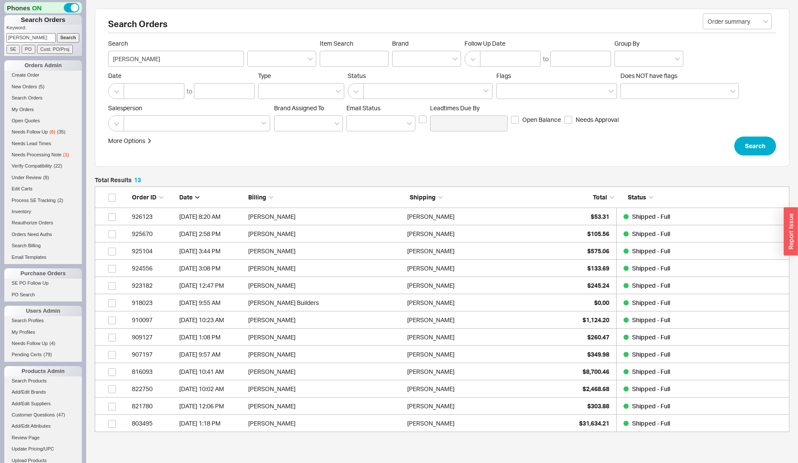
scroll to position [238, 687]
click at [482, 417] on div "[PERSON_NAME]" at bounding box center [484, 423] width 155 height 17
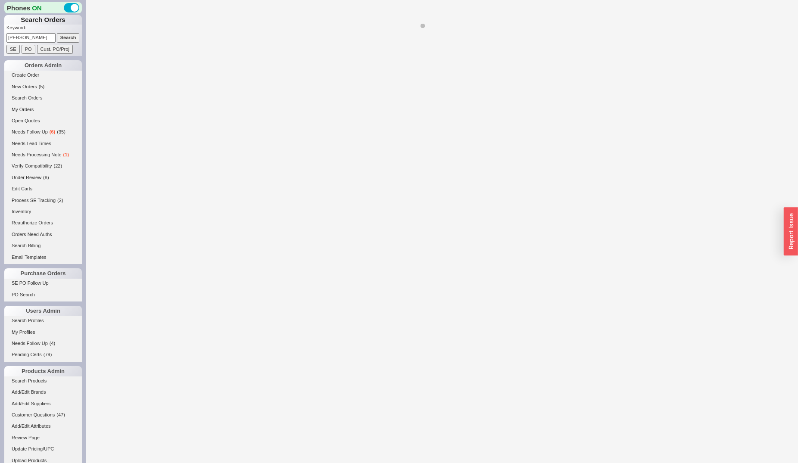
select select "*"
select select "LOW"
select select "3"
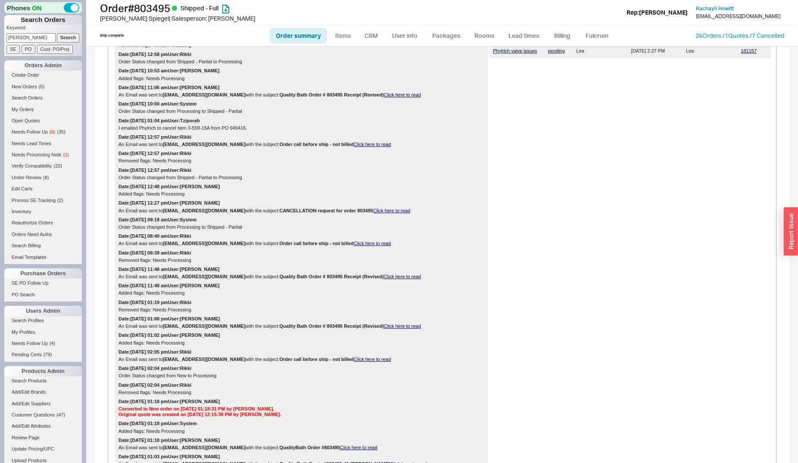
scroll to position [483, 0]
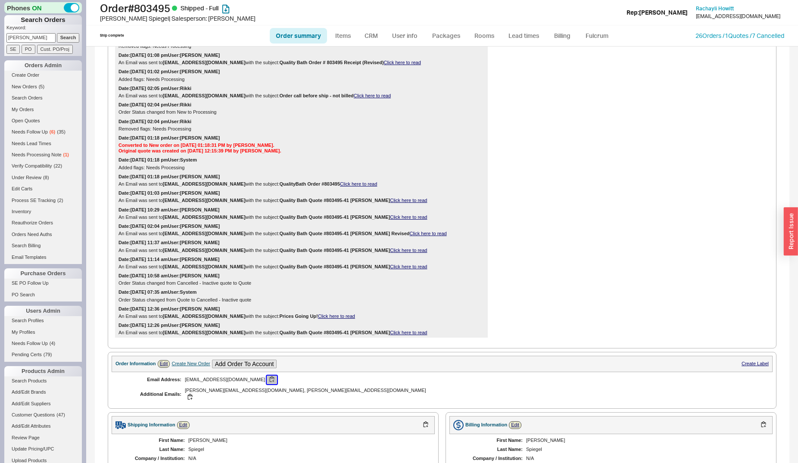
click at [267, 383] on button "button" at bounding box center [272, 380] width 10 height 8
click at [37, 37] on input "[PERSON_NAME]" at bounding box center [30, 37] width 49 height 9
click at [57, 33] on input "Search" at bounding box center [68, 37] width 23 height 9
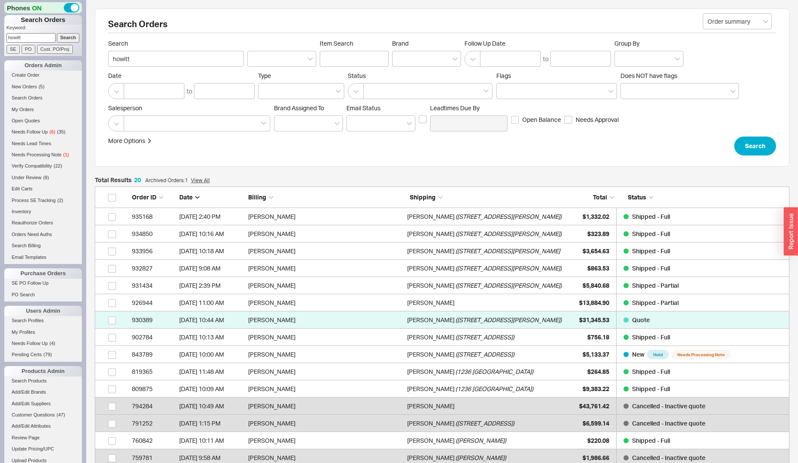
scroll to position [359, 687]
click at [35, 36] on input "howitt" at bounding box center [30, 37] width 49 height 9
type input "rachayli"
click at [57, 33] on input "Search" at bounding box center [68, 37] width 23 height 9
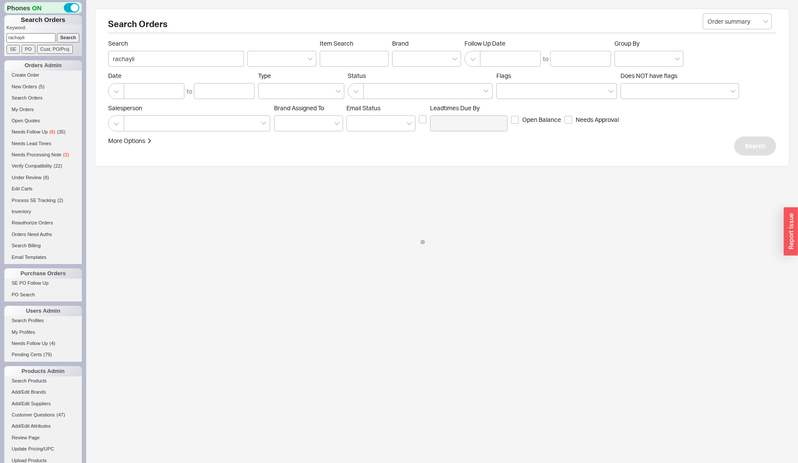
type input "rachayli"
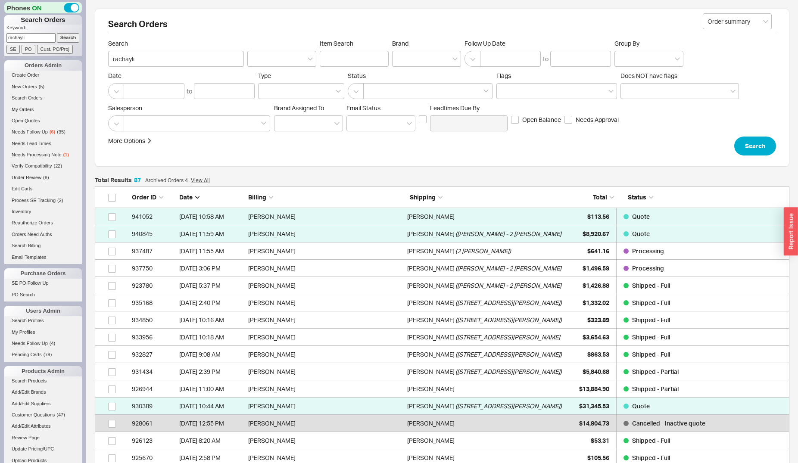
scroll to position [1513, 687]
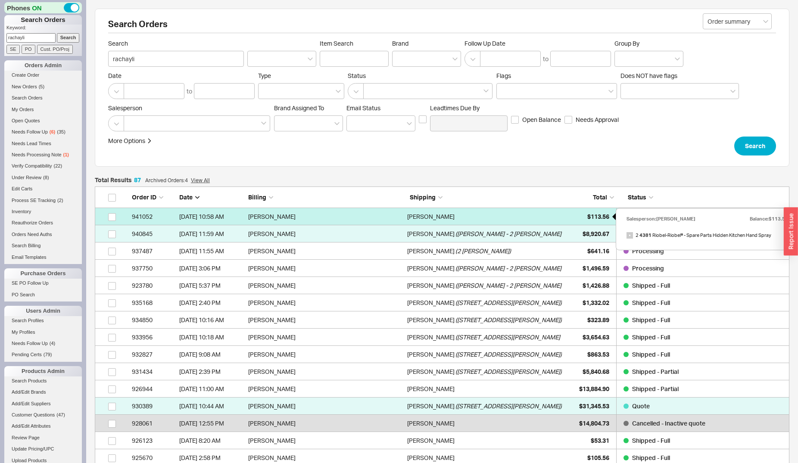
click at [569, 215] on div "$113.56" at bounding box center [587, 216] width 43 height 17
select select "*"
select select "3"
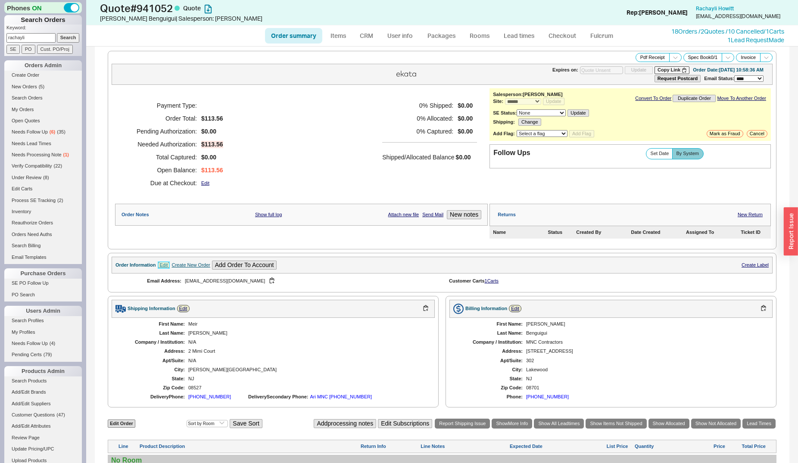
click at [163, 265] on link "Edit" at bounding box center [164, 264] width 12 height 7
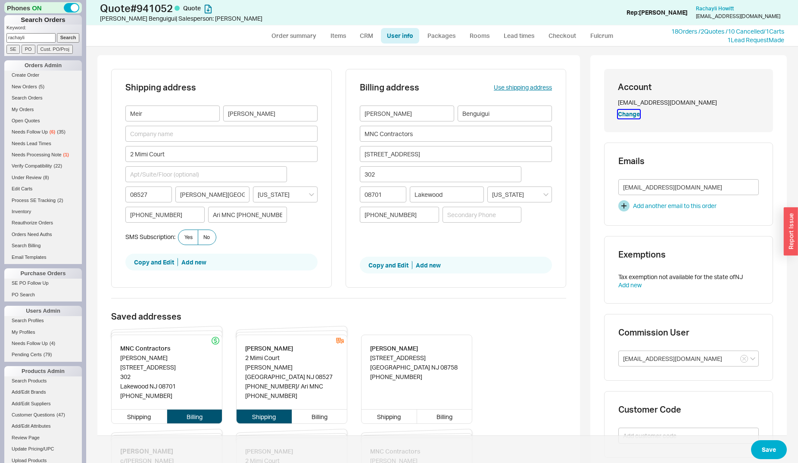
click at [625, 115] on button "Change" at bounding box center [629, 114] width 22 height 9
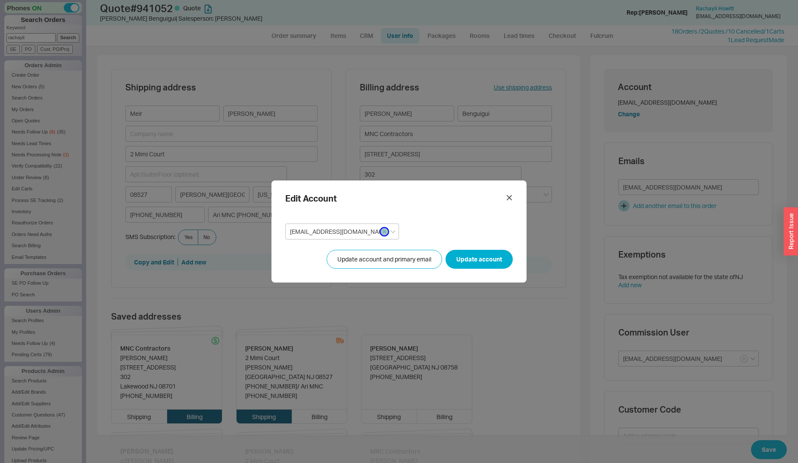
click at [380, 235] on button "button" at bounding box center [384, 232] width 8 height 8
paste input "[EMAIL_ADDRESS][DOMAIN_NAME]"
click at [345, 248] on div "[EMAIL_ADDRESS][DOMAIN_NAME]" at bounding box center [342, 249] width 104 height 9
type input "[EMAIL_ADDRESS][DOMAIN_NAME]"
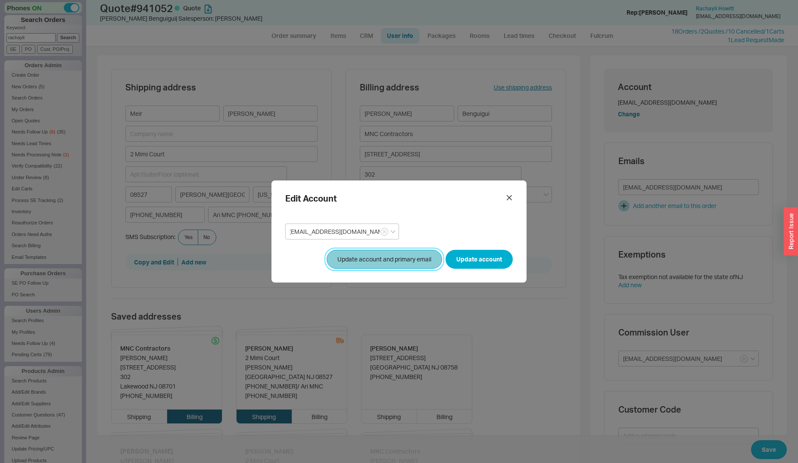
click at [407, 258] on button "Update account and primary email" at bounding box center [384, 259] width 115 height 19
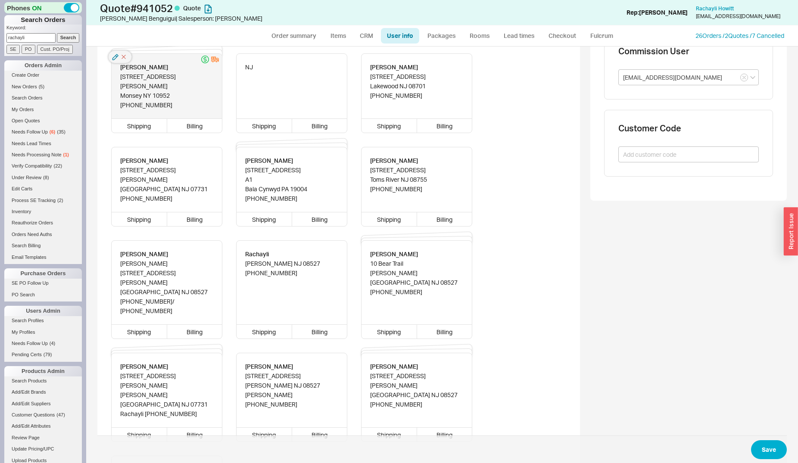
scroll to position [308, 0]
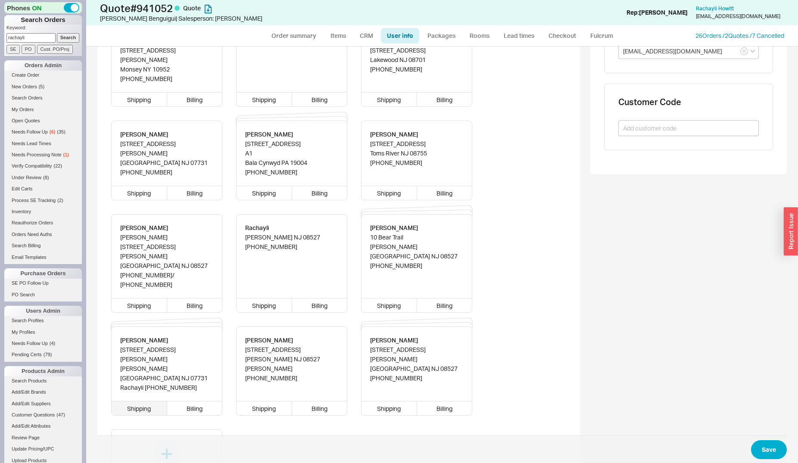
click at [148, 401] on div "Shipping" at bounding box center [140, 408] width 56 height 14
type input "[PERSON_NAME]"
type input "Spiegel"
type input "[STREET_ADDRESS][PERSON_NAME]"
type input "07731"
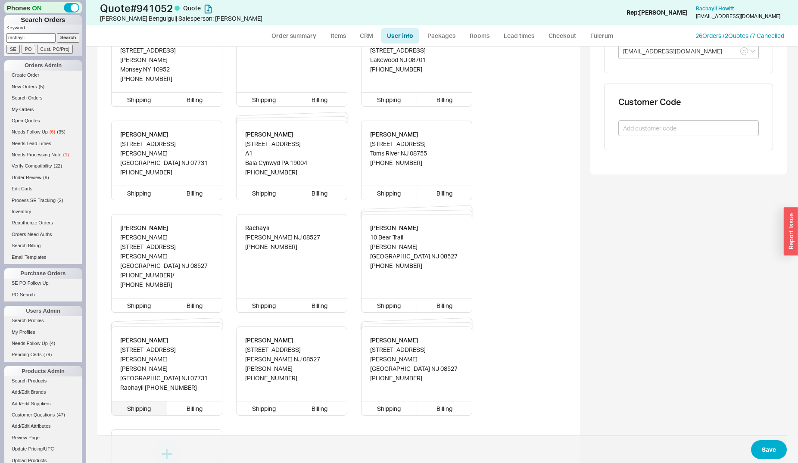
type input "[PERSON_NAME][GEOGRAPHIC_DATA]"
type input "Rachayli [PHONE_NUMBER]"
click at [180, 401] on div "Billing" at bounding box center [194, 408] width 55 height 14
type input "[PERSON_NAME]"
type input "Spiegel"
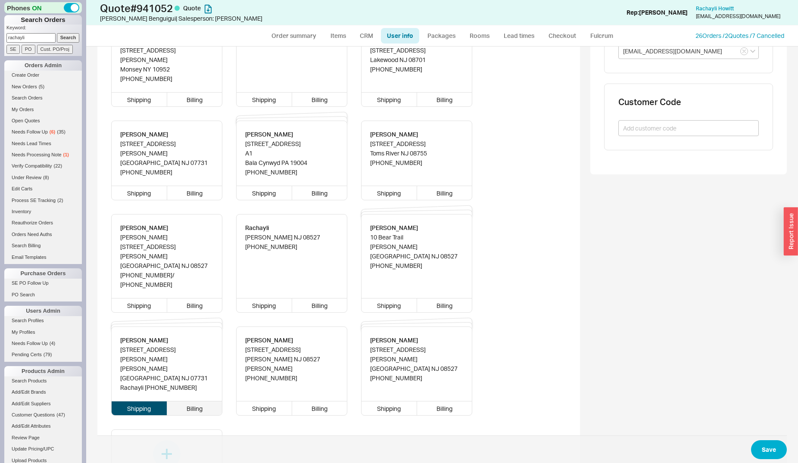
type input "[STREET_ADDRESS][PERSON_NAME]"
type input "07731"
type input "[PERSON_NAME][GEOGRAPHIC_DATA]"
type input "Rachayli [PHONE_NUMBER]"
click at [767, 451] on button "Save" at bounding box center [769, 449] width 36 height 19
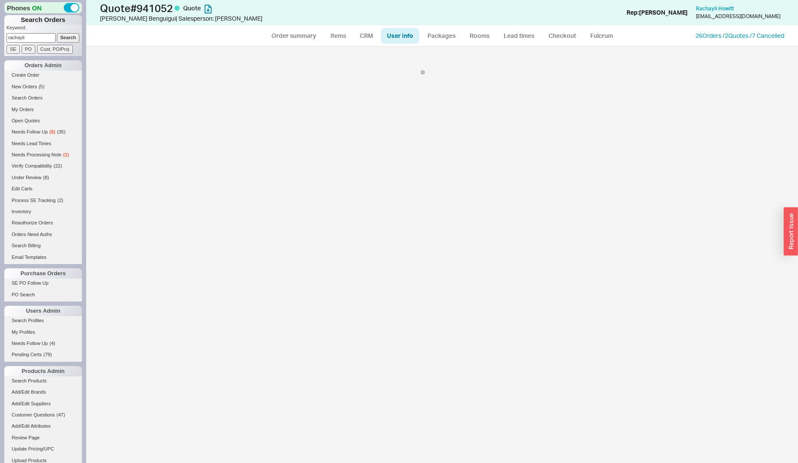
select select "*"
select select "3"
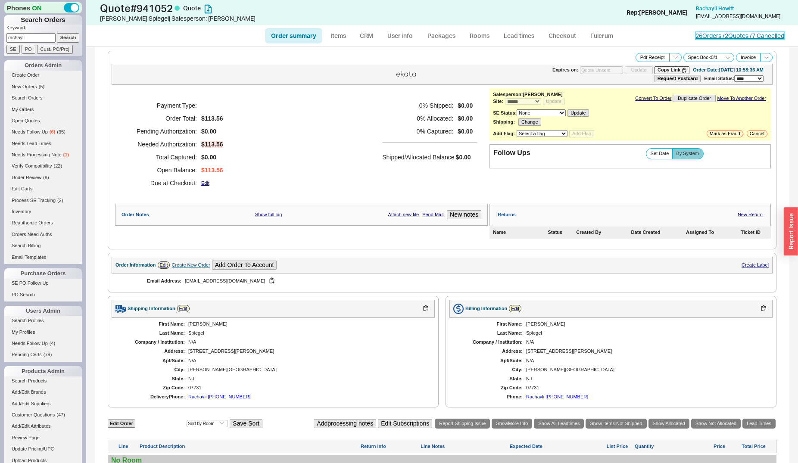
click at [712, 34] on link "26 Orders / 2 Quotes / 7 Cancelled" at bounding box center [739, 35] width 89 height 7
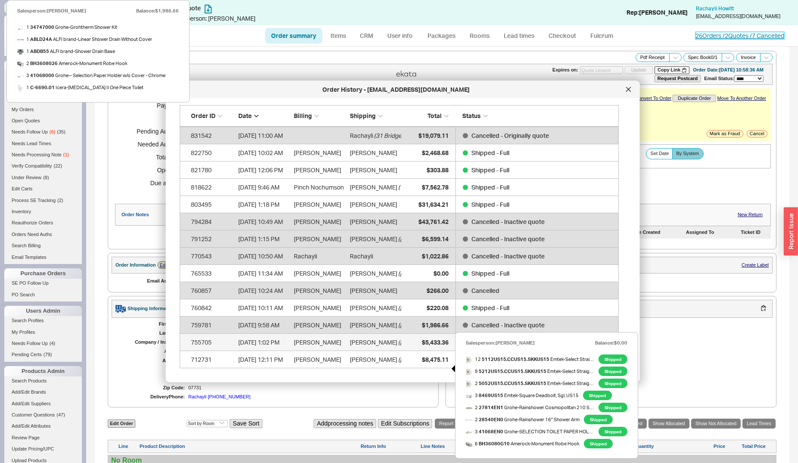
scroll to position [332, 0]
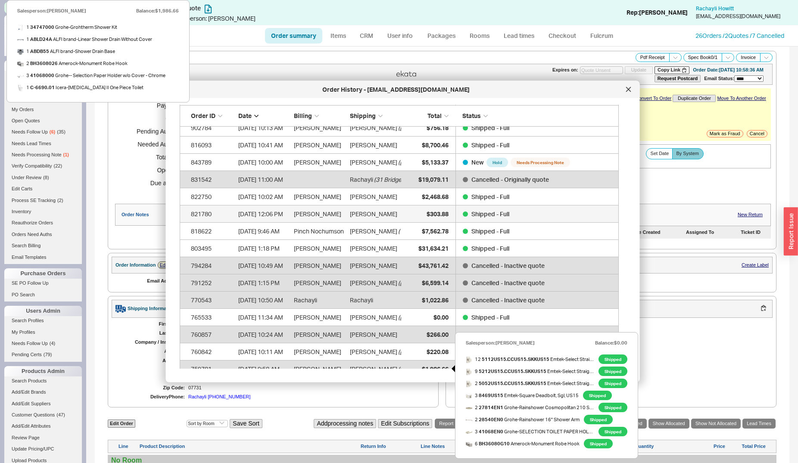
click at [423, 211] on div "$303.88" at bounding box center [426, 213] width 43 height 17
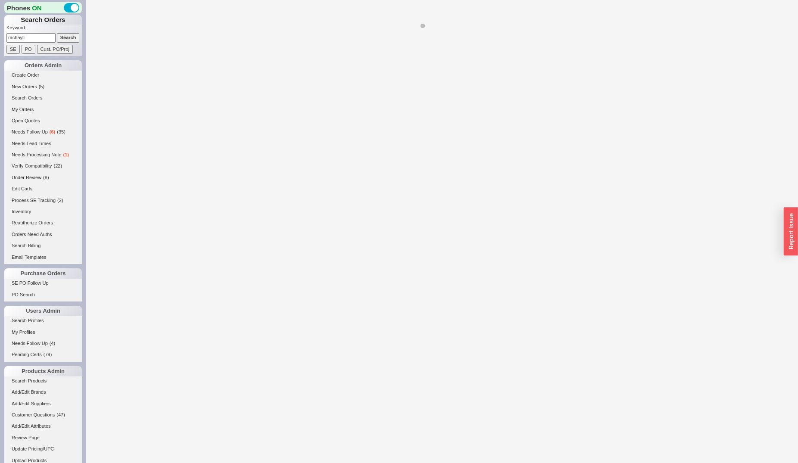
select select "*"
select select "LOW"
select select "3"
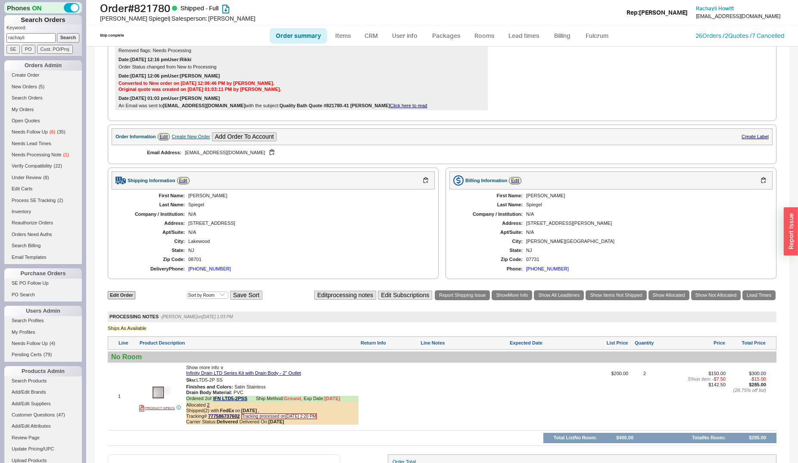
scroll to position [164, 0]
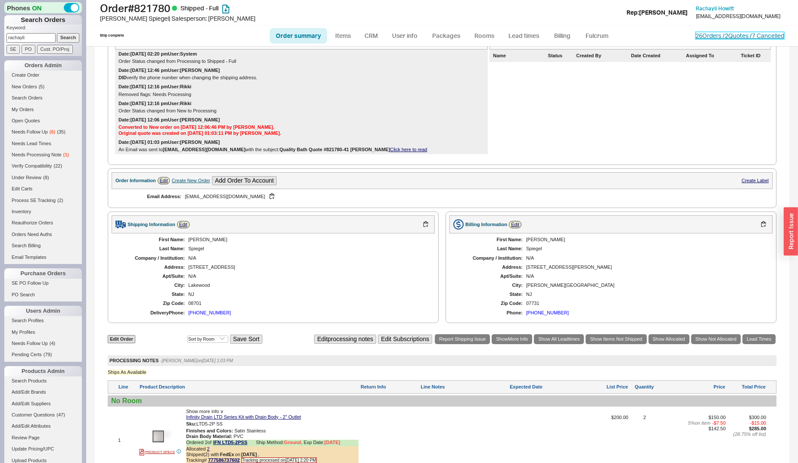
click at [695, 34] on link "26 Orders / 2 Quotes / 7 Cancelled" at bounding box center [739, 35] width 89 height 7
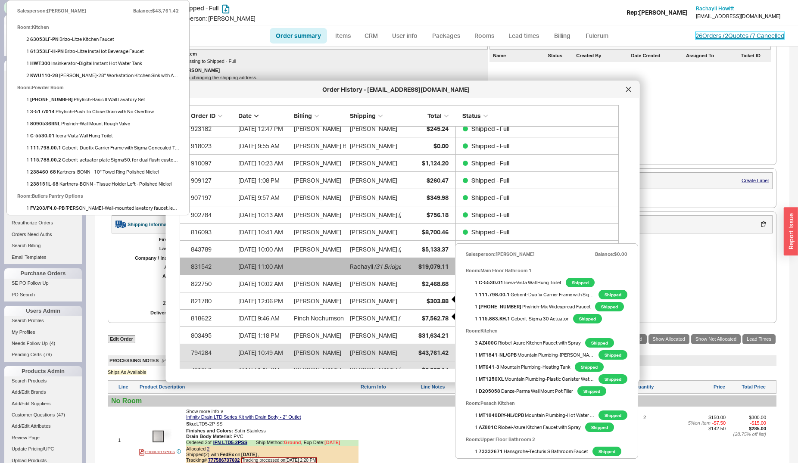
scroll to position [264, 0]
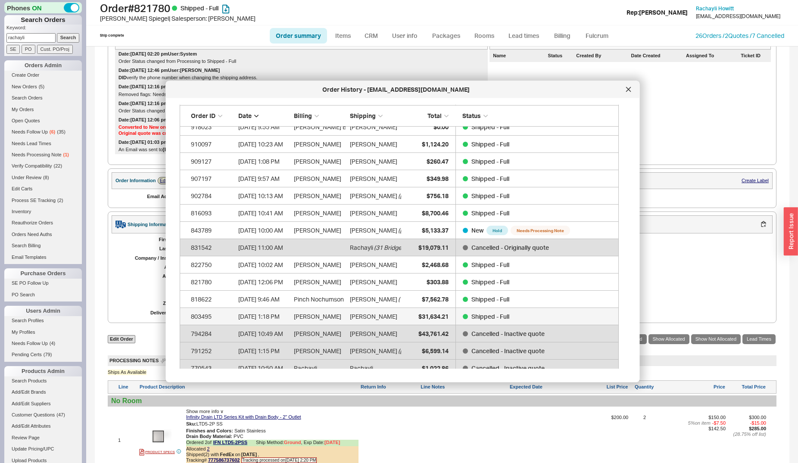
click at [401, 315] on div "[PERSON_NAME]" at bounding box center [374, 316] width 51 height 17
select select "*"
select select "LOW"
select select "3"
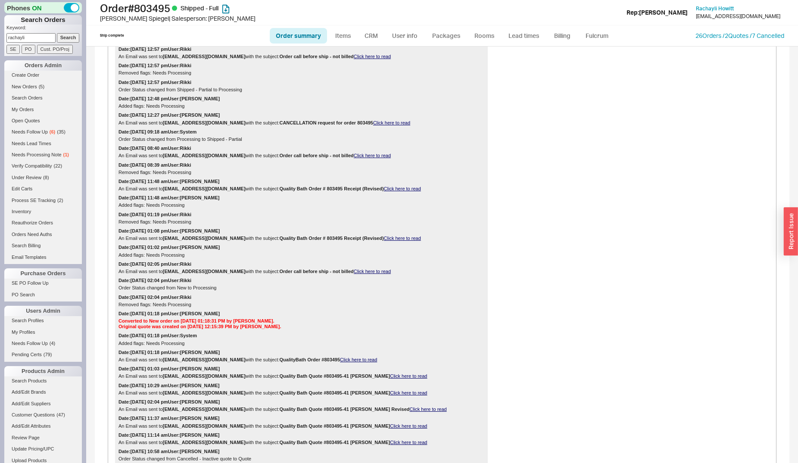
scroll to position [220, 0]
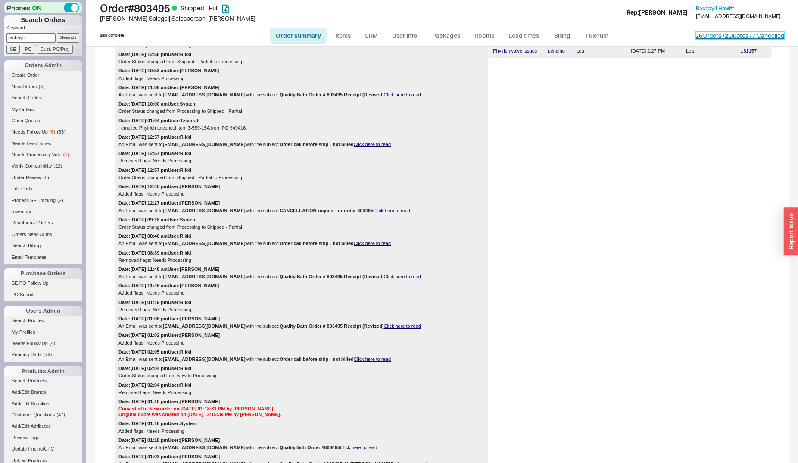
drag, startPoint x: 699, startPoint y: 33, endPoint x: 696, endPoint y: 44, distance: 11.1
click at [699, 34] on link "26 Orders / 2 Quotes / 7 Cancelled" at bounding box center [739, 35] width 89 height 7
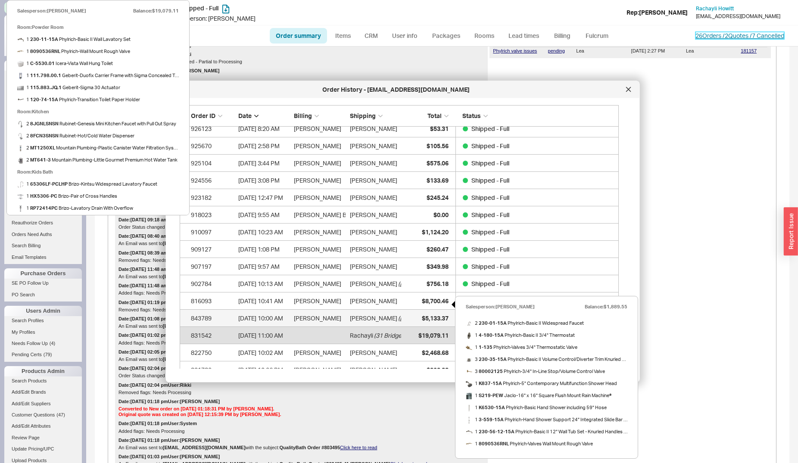
scroll to position [264, 0]
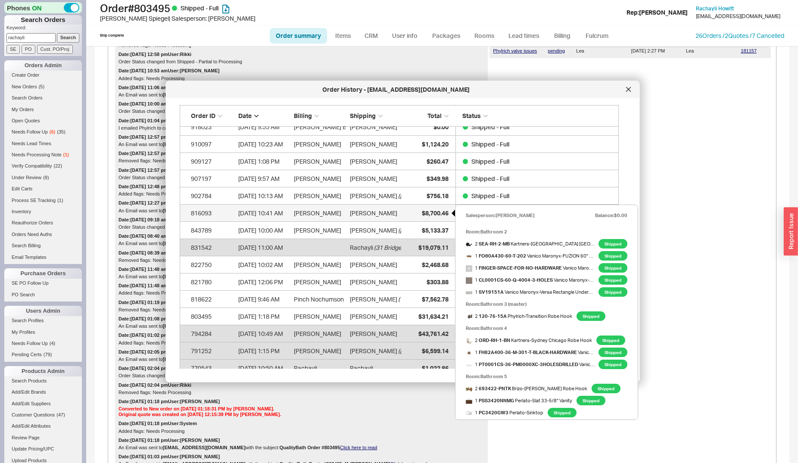
click at [422, 207] on div "$8,700.46" at bounding box center [426, 213] width 43 height 17
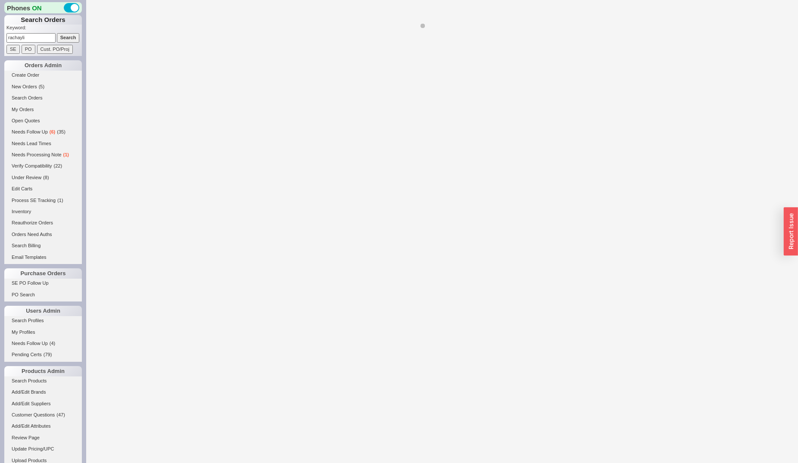
select select "*"
select select "LOW"
select select "3"
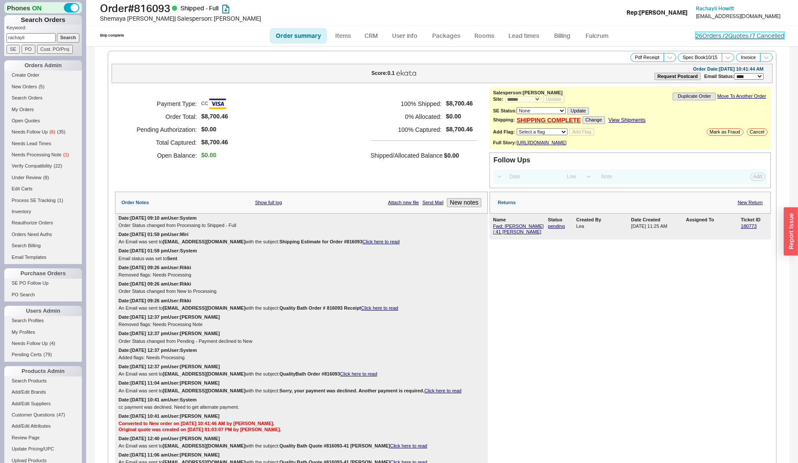
click at [703, 34] on link "26 Orders / 2 Quotes / 7 Cancelled" at bounding box center [739, 35] width 89 height 7
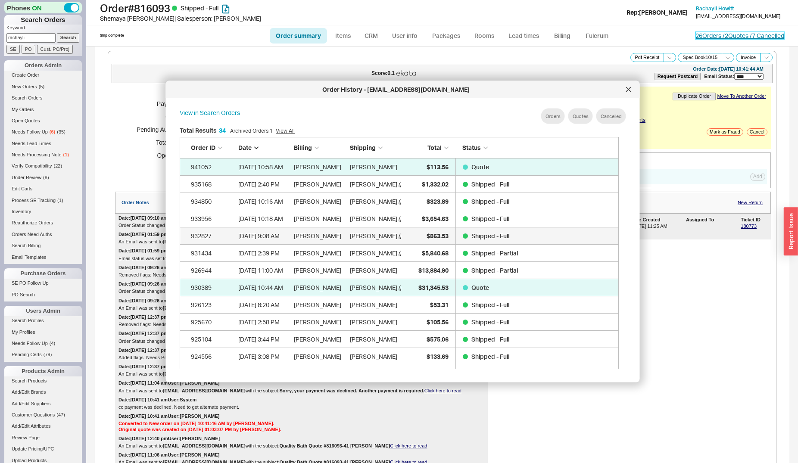
scroll to position [220, 0]
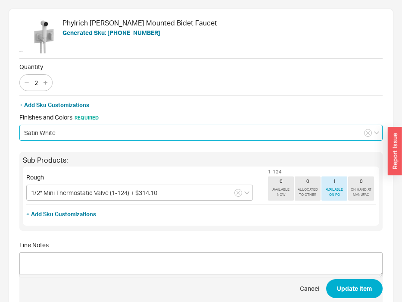
click at [88, 131] on input "Satin White" at bounding box center [200, 132] width 363 height 16
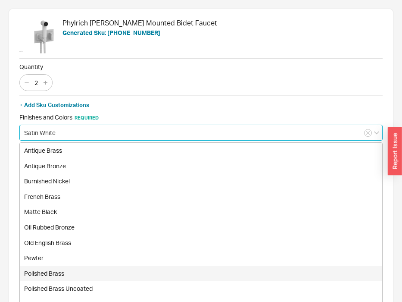
click at [44, 272] on div "Polished Brass" at bounding box center [201, 273] width 362 height 16
type input "Polished Brass"
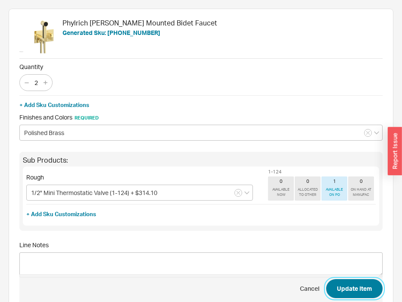
click at [347, 290] on button "Update Item" at bounding box center [354, 288] width 56 height 19
